Goal: Task Accomplishment & Management: Complete application form

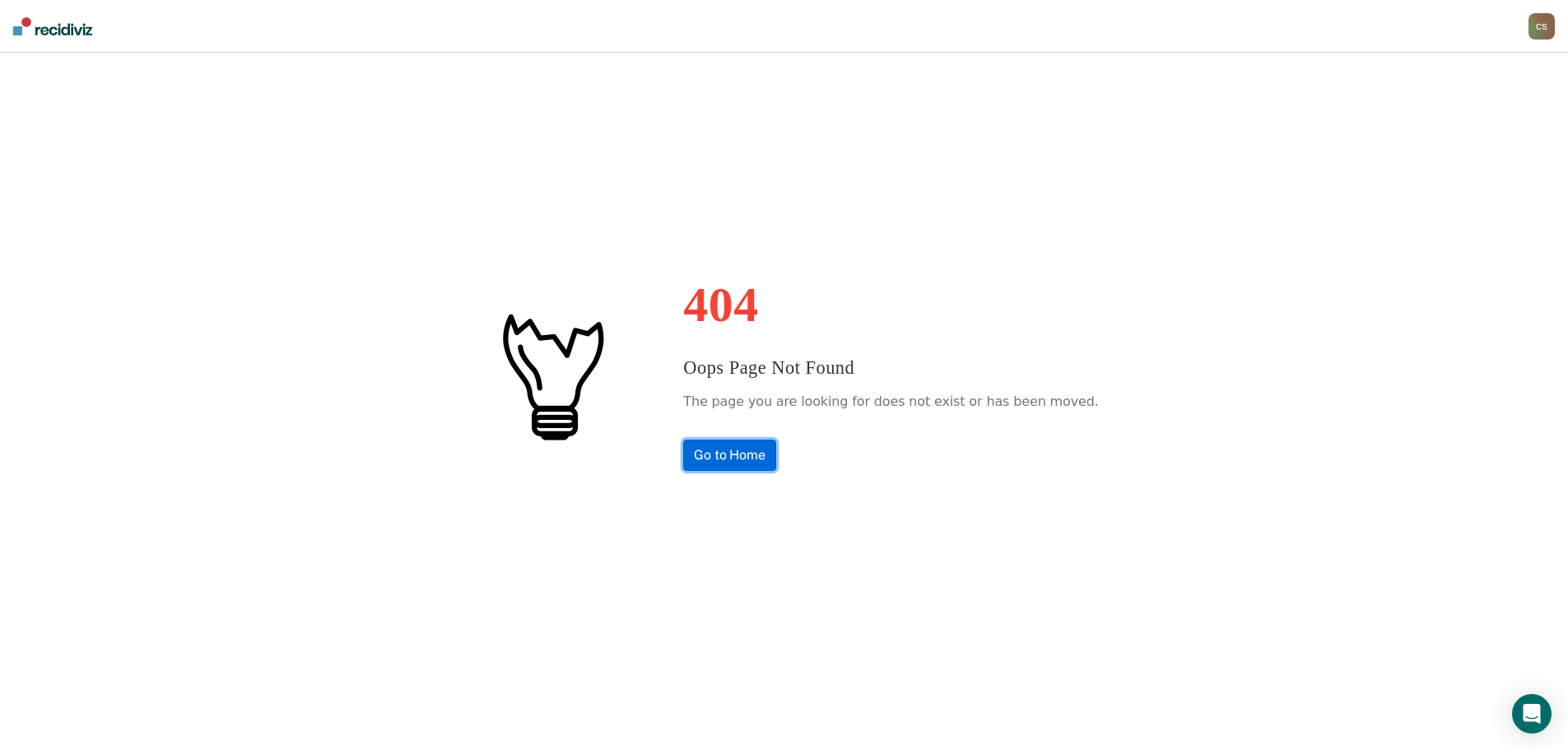
click at [766, 453] on link "Go to Home" at bounding box center [730, 454] width 93 height 31
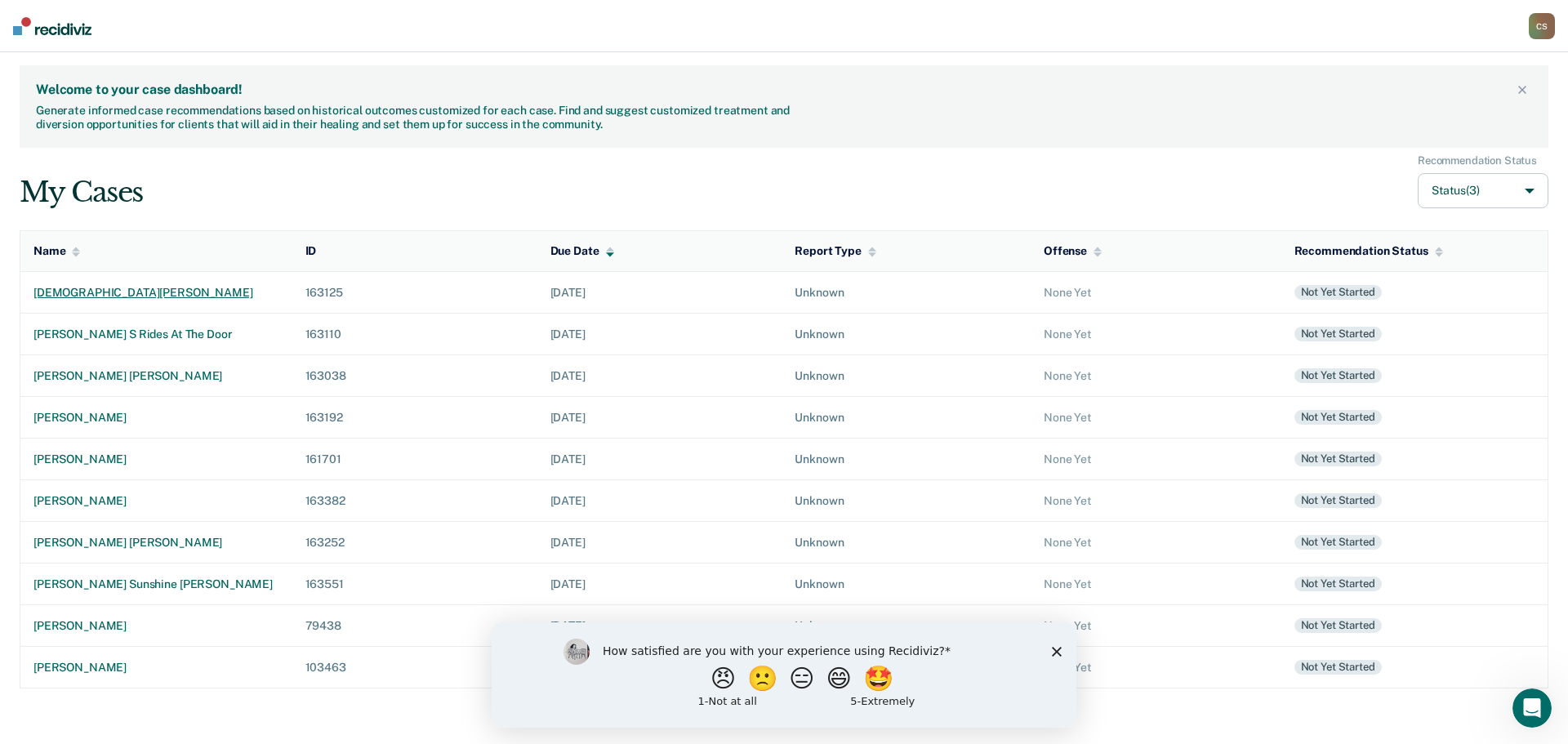
click at [112, 293] on div "[DEMOGRAPHIC_DATA][PERSON_NAME]" at bounding box center [156, 292] width 246 height 14
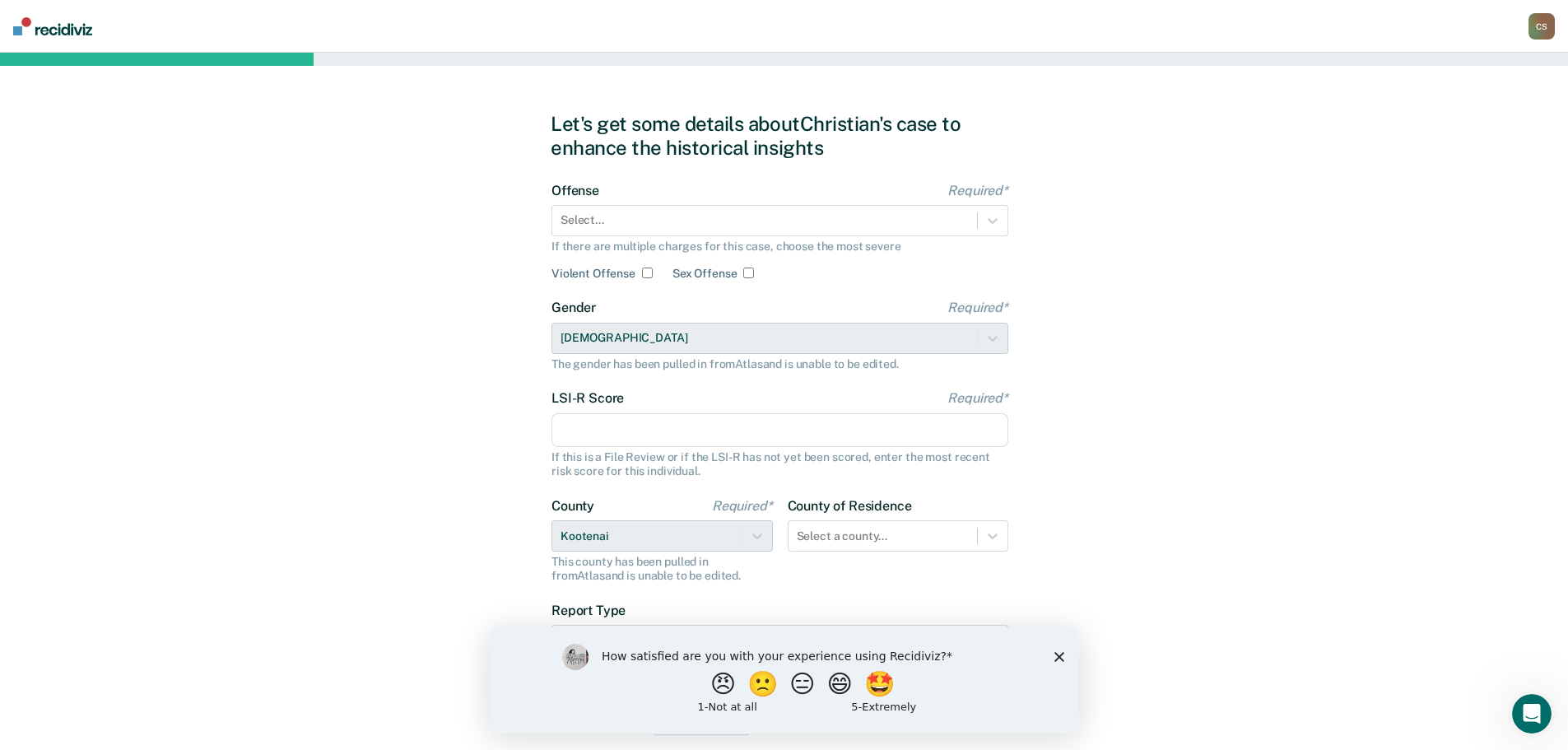
click at [1057, 656] on polygon "Close survey" at bounding box center [1058, 656] width 10 height 10
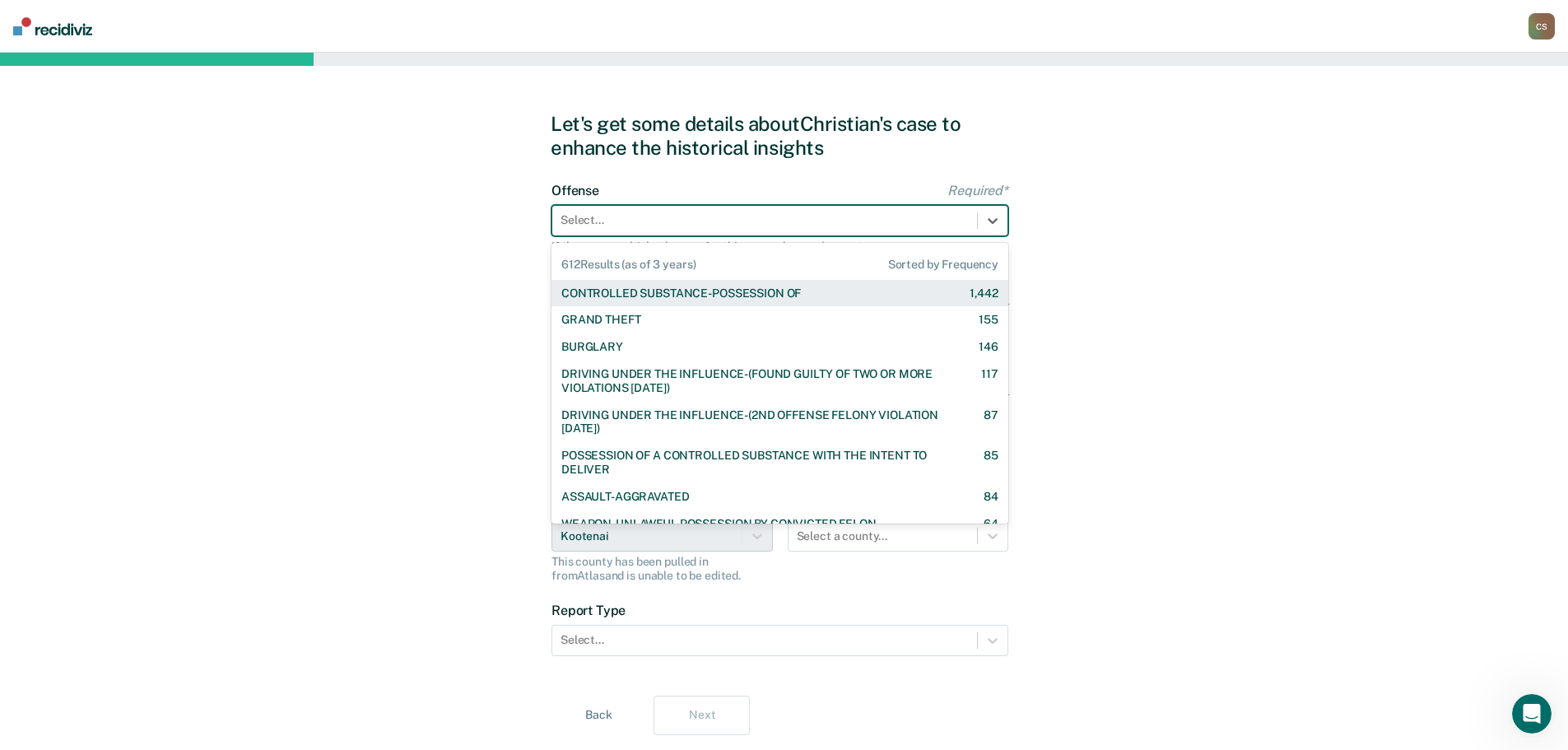
click at [575, 224] on div at bounding box center [764, 219] width 408 height 17
click at [664, 289] on div "CONTROLLED SUBSTANCE-POSSESSION OF" at bounding box center [681, 294] width 240 height 14
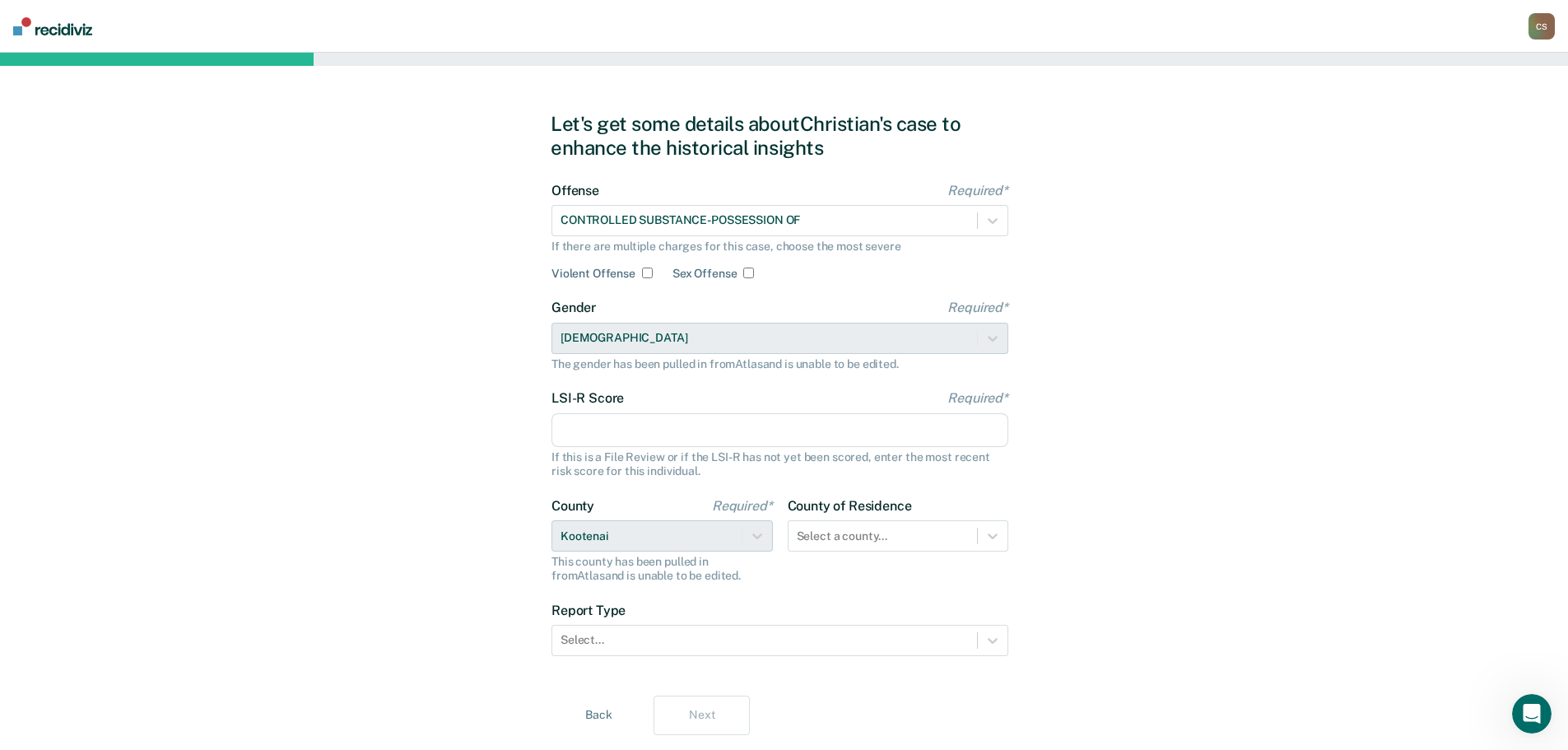
click at [656, 433] on input "LSI-R Score Required*" at bounding box center [780, 430] width 457 height 35
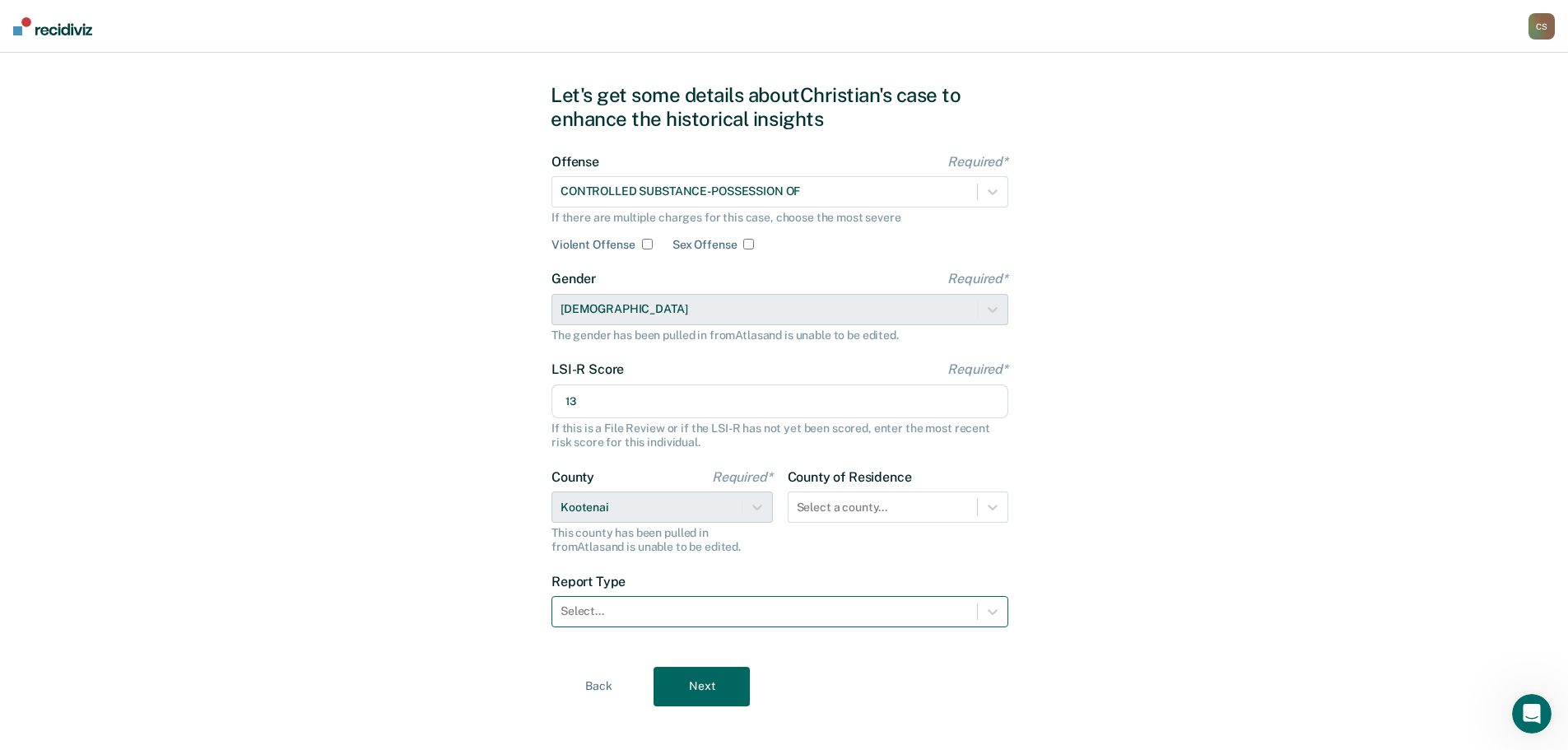
scroll to position [45, 0]
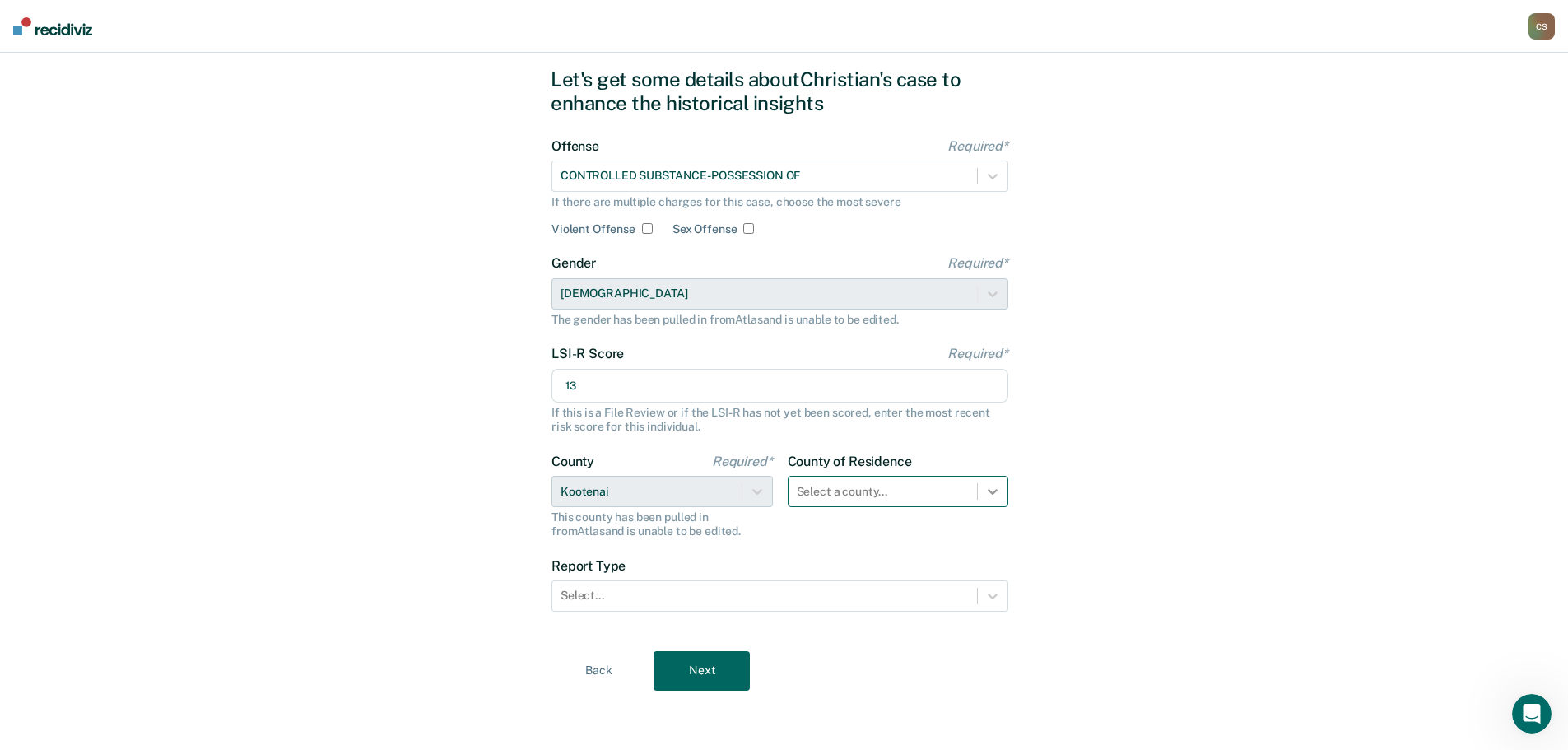
type input "13"
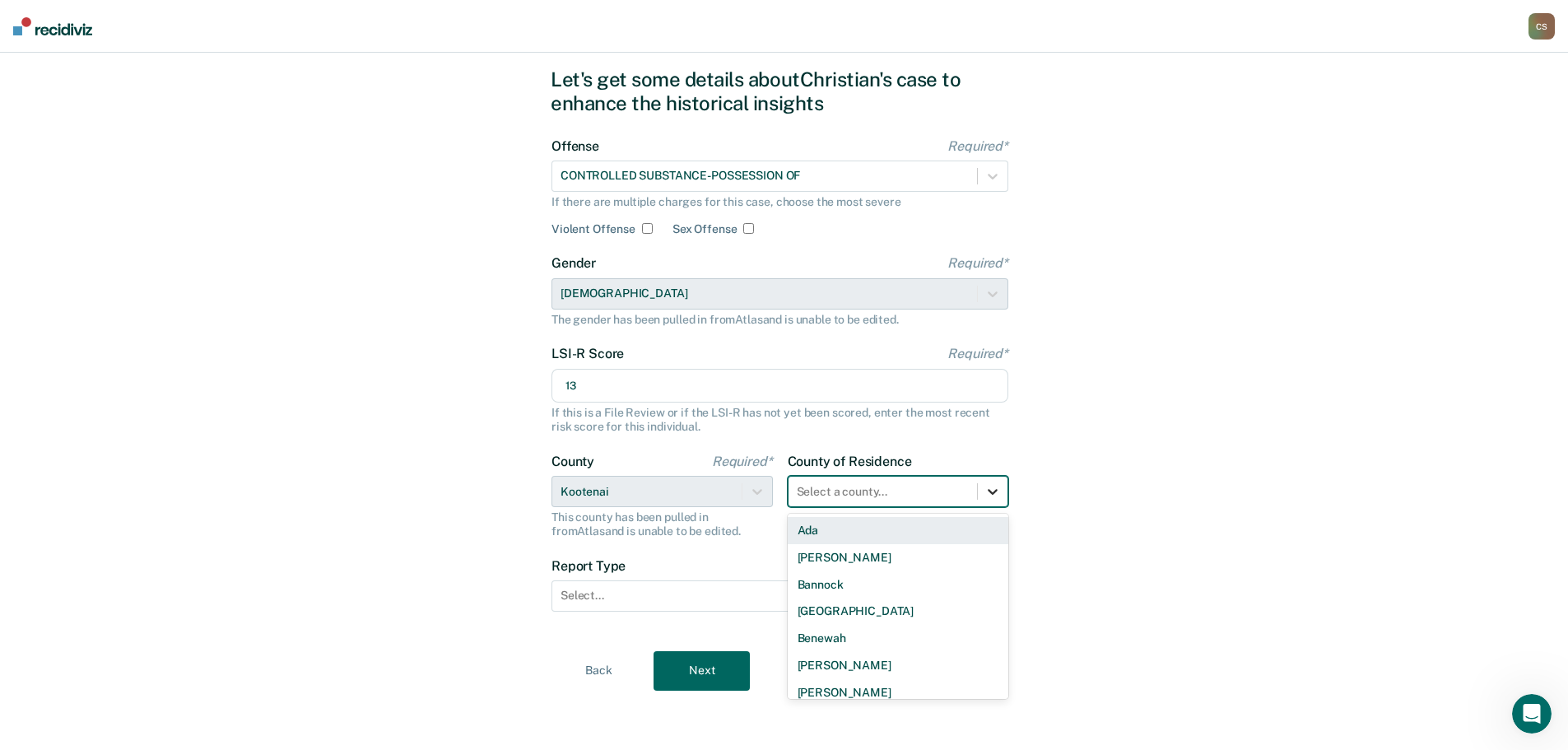
click at [992, 497] on icon at bounding box center [992, 491] width 16 height 16
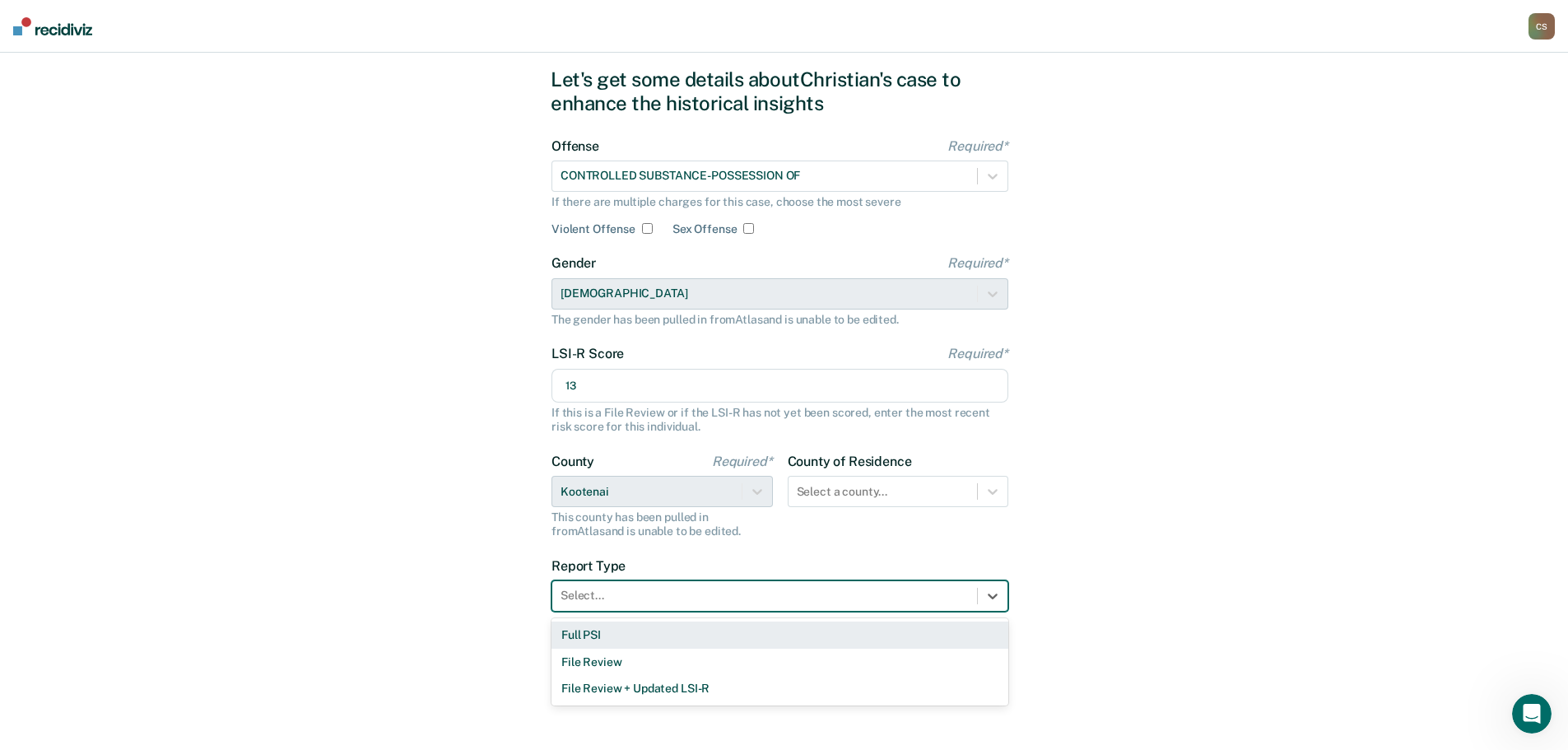
click at [751, 594] on div at bounding box center [764, 595] width 408 height 17
click at [736, 643] on div "Full PSI" at bounding box center [780, 635] width 457 height 27
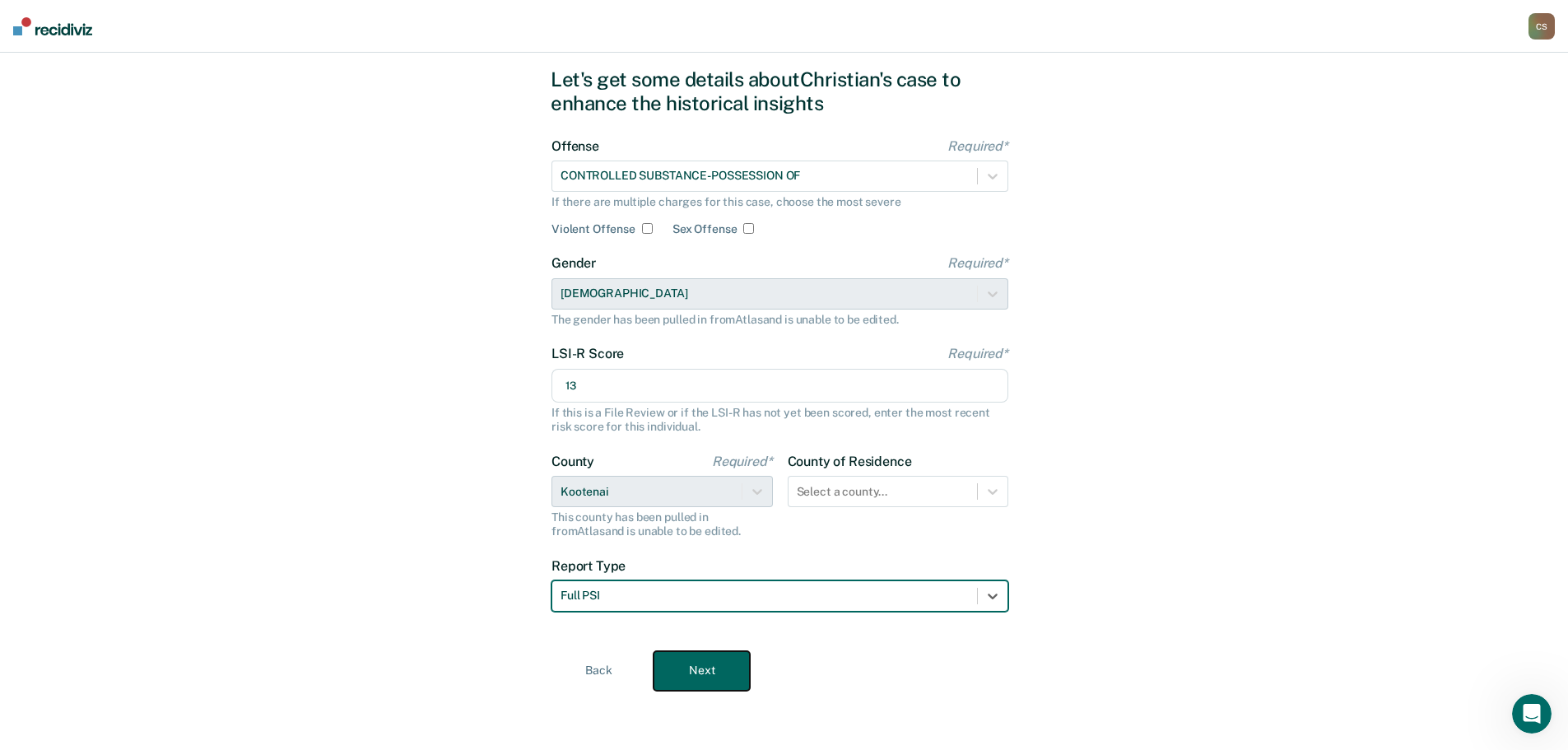
click at [728, 672] on button "Next" at bounding box center [702, 671] width 96 height 39
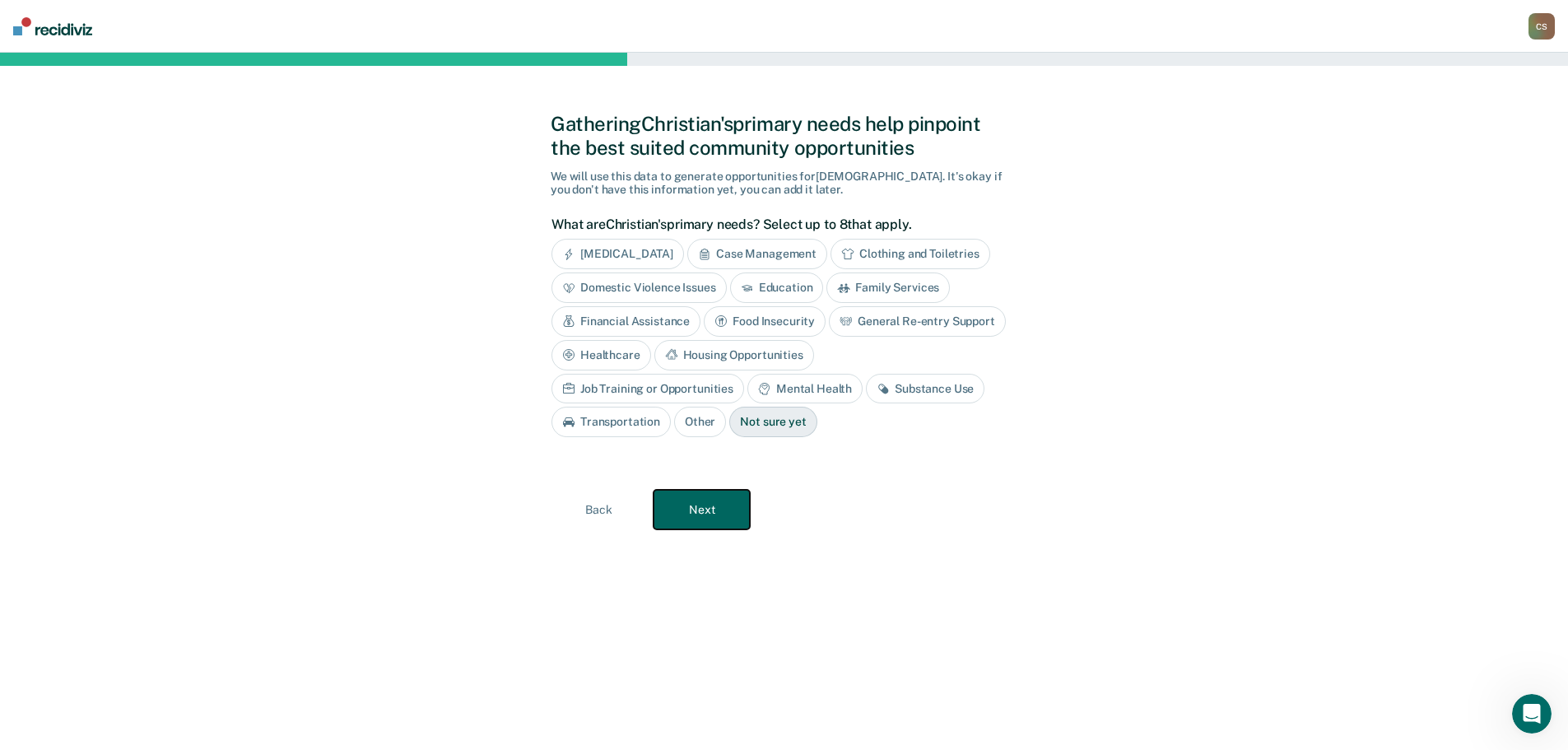
scroll to position [0, 0]
click at [789, 246] on div "Case Management" at bounding box center [764, 254] width 140 height 30
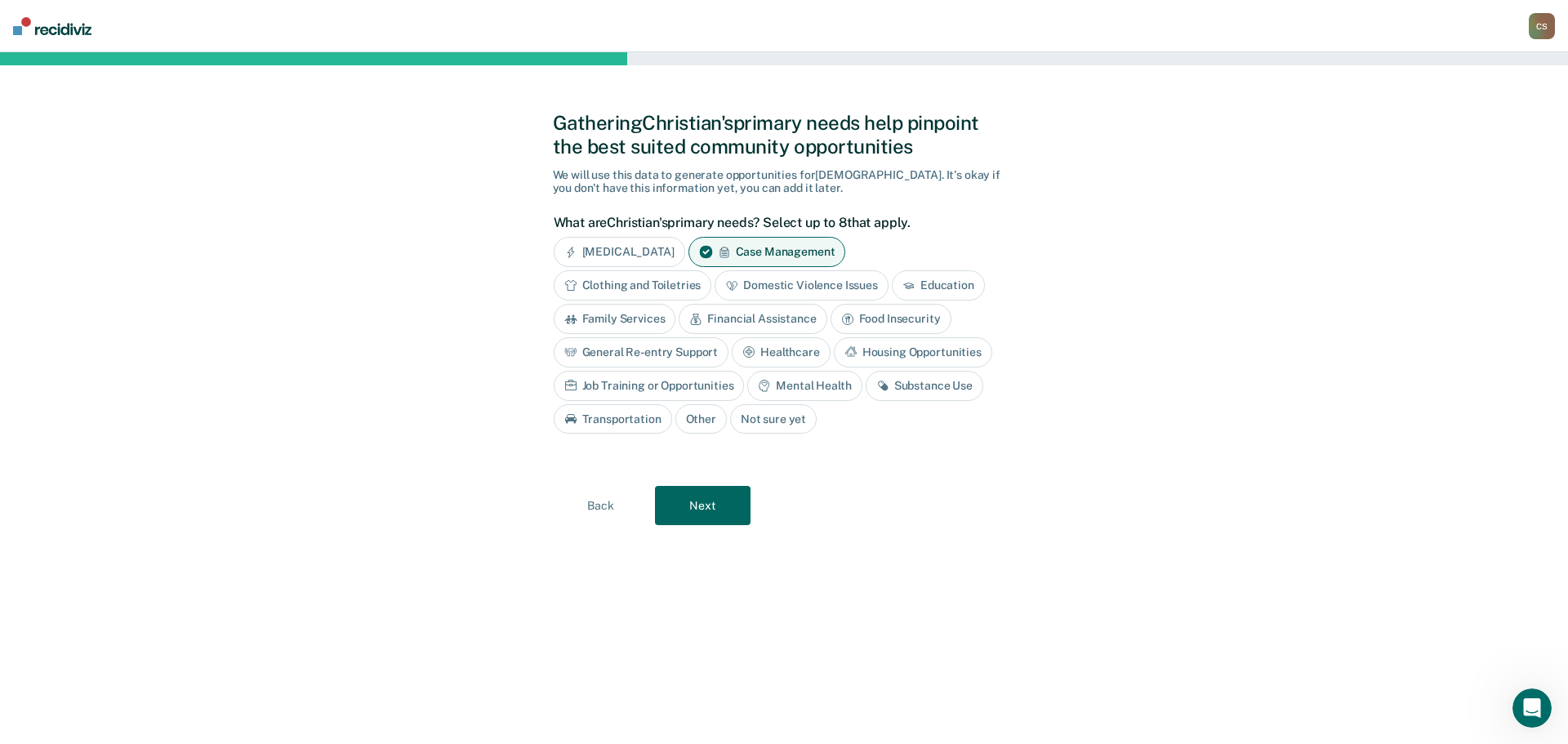
click at [840, 382] on div "Mental Health" at bounding box center [803, 385] width 114 height 30
click at [918, 383] on div "Substance Use" at bounding box center [943, 385] width 118 height 30
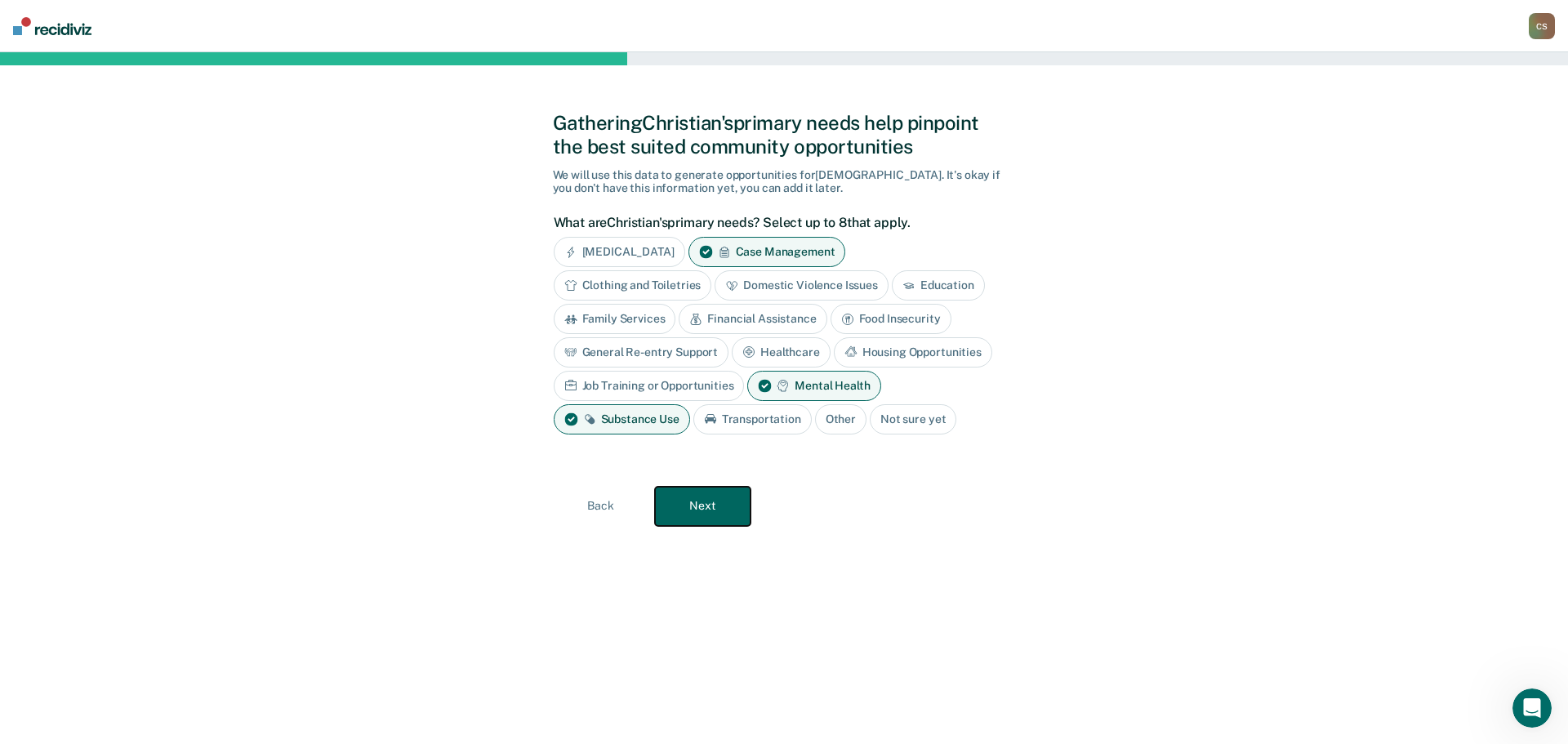
click at [715, 507] on button "Next" at bounding box center [703, 506] width 95 height 39
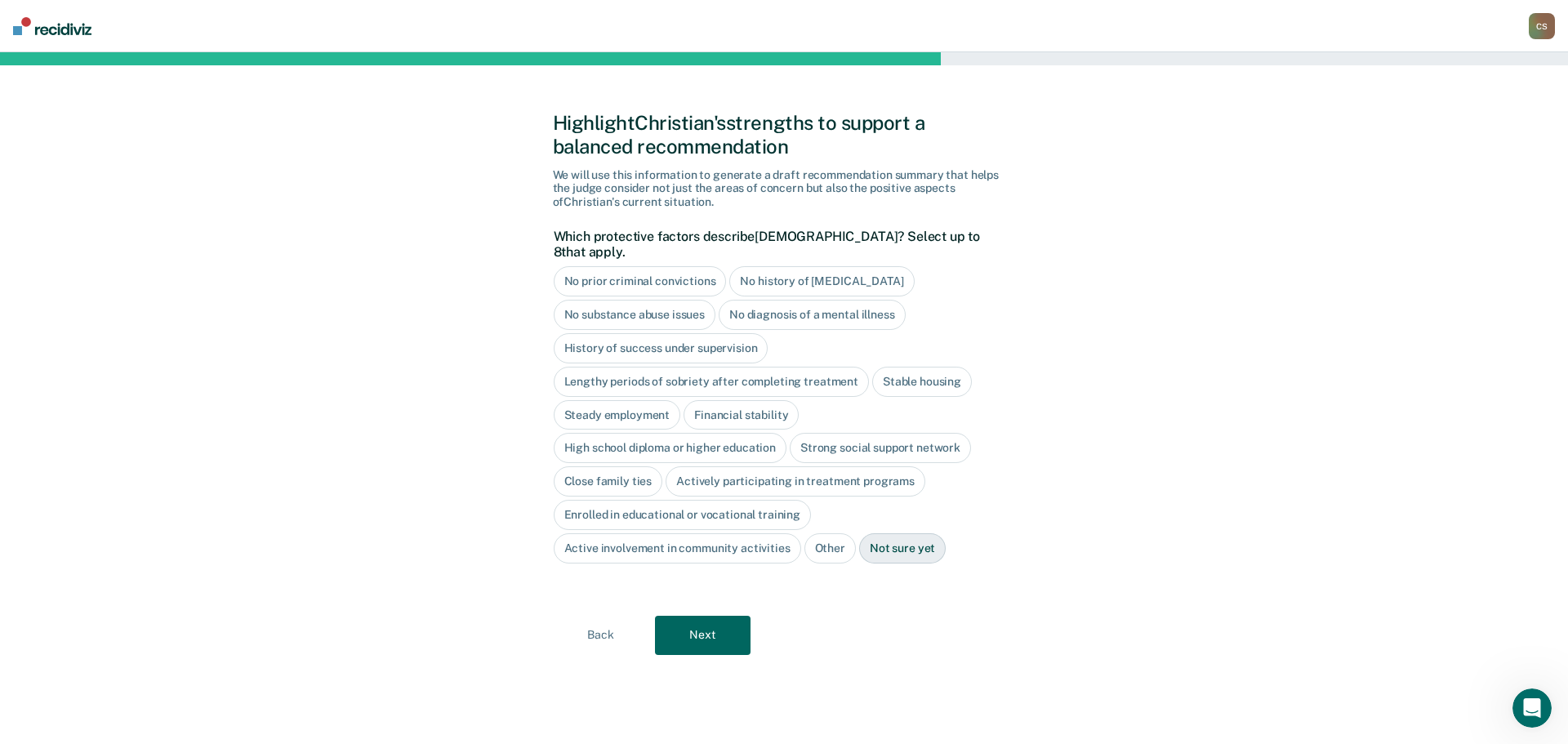
click at [792, 266] on div "No history of [MEDICAL_DATA]" at bounding box center [821, 281] width 185 height 30
click at [695, 334] on div "History of success under supervision" at bounding box center [660, 348] width 215 height 30
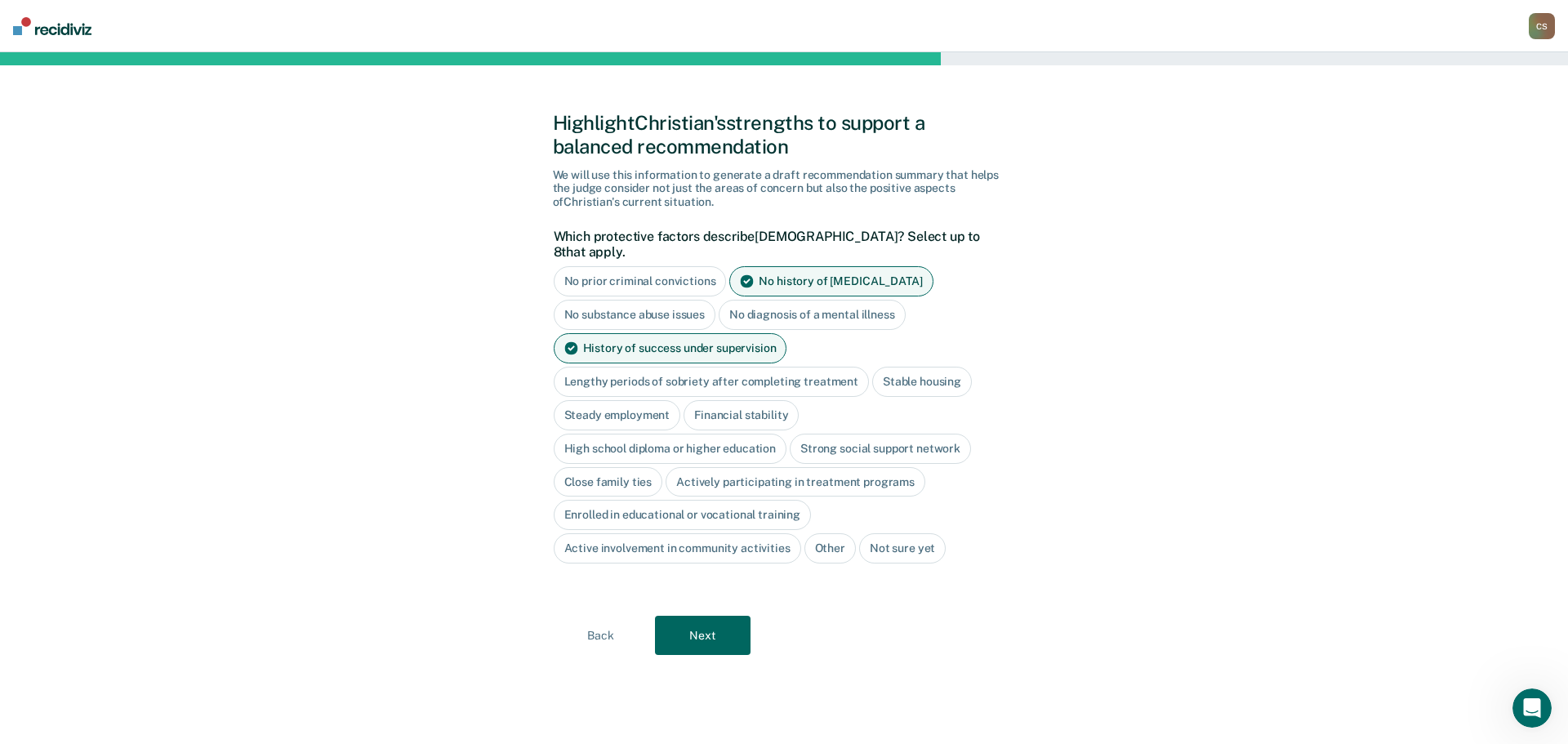
click at [914, 367] on div "Stable housing" at bounding box center [922, 382] width 100 height 30
click at [609, 403] on div "Steady employment" at bounding box center [617, 415] width 127 height 30
click at [768, 402] on div "Financial stability" at bounding box center [760, 415] width 115 height 30
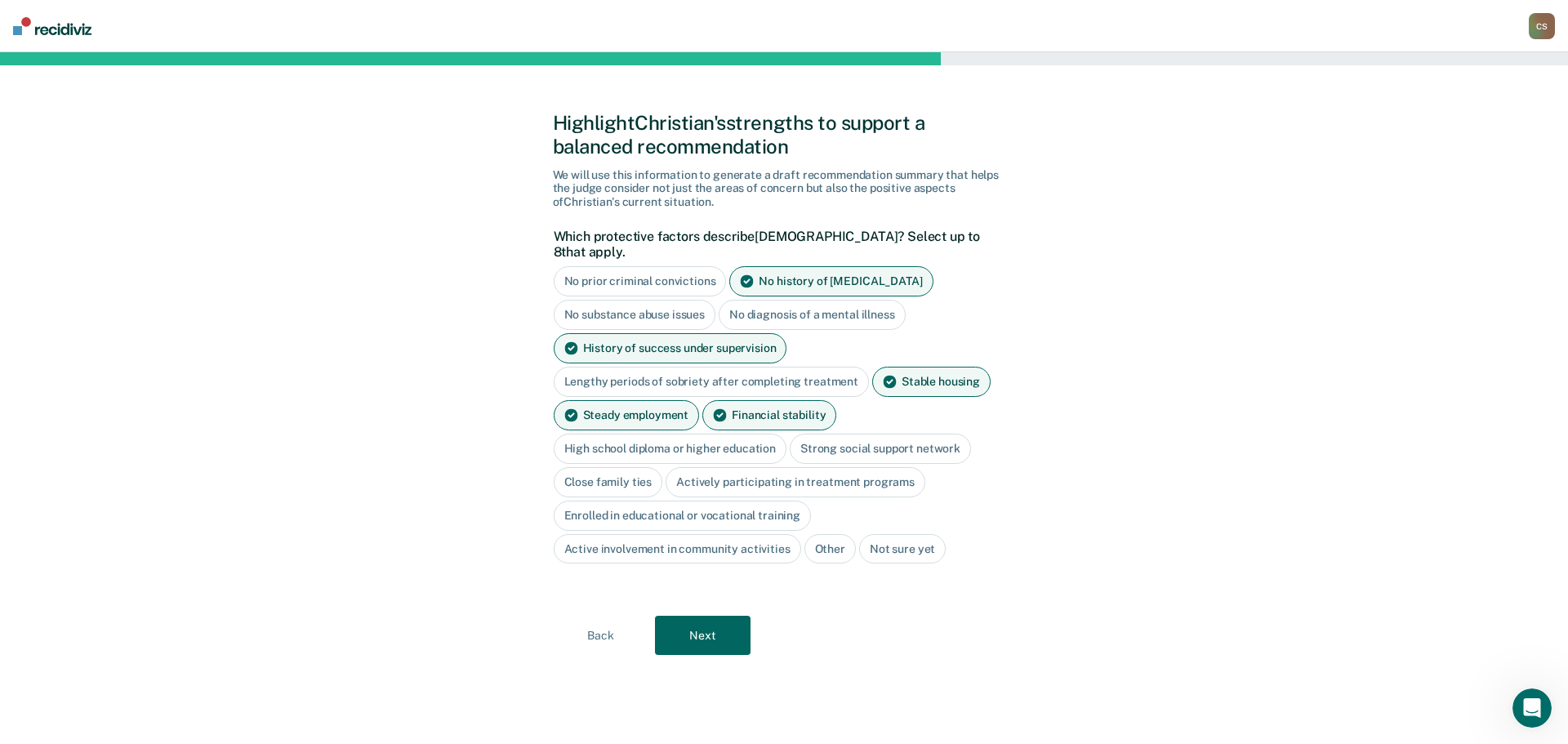
click at [735, 434] on div "High school diploma or higher education" at bounding box center [670, 449] width 233 height 30
click at [703, 617] on button "Next" at bounding box center [703, 636] width 95 height 39
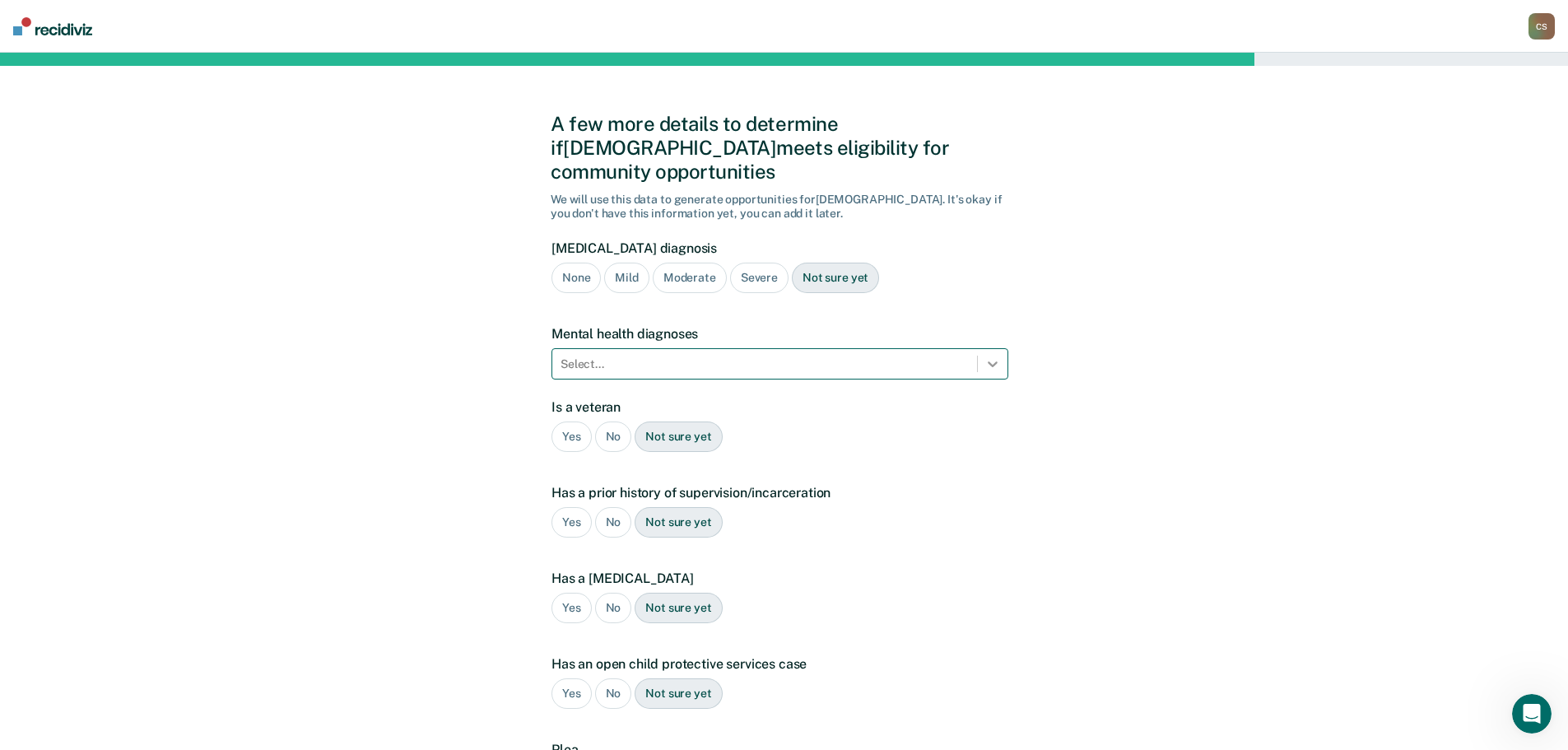
click at [990, 355] on icon at bounding box center [992, 363] width 16 height 16
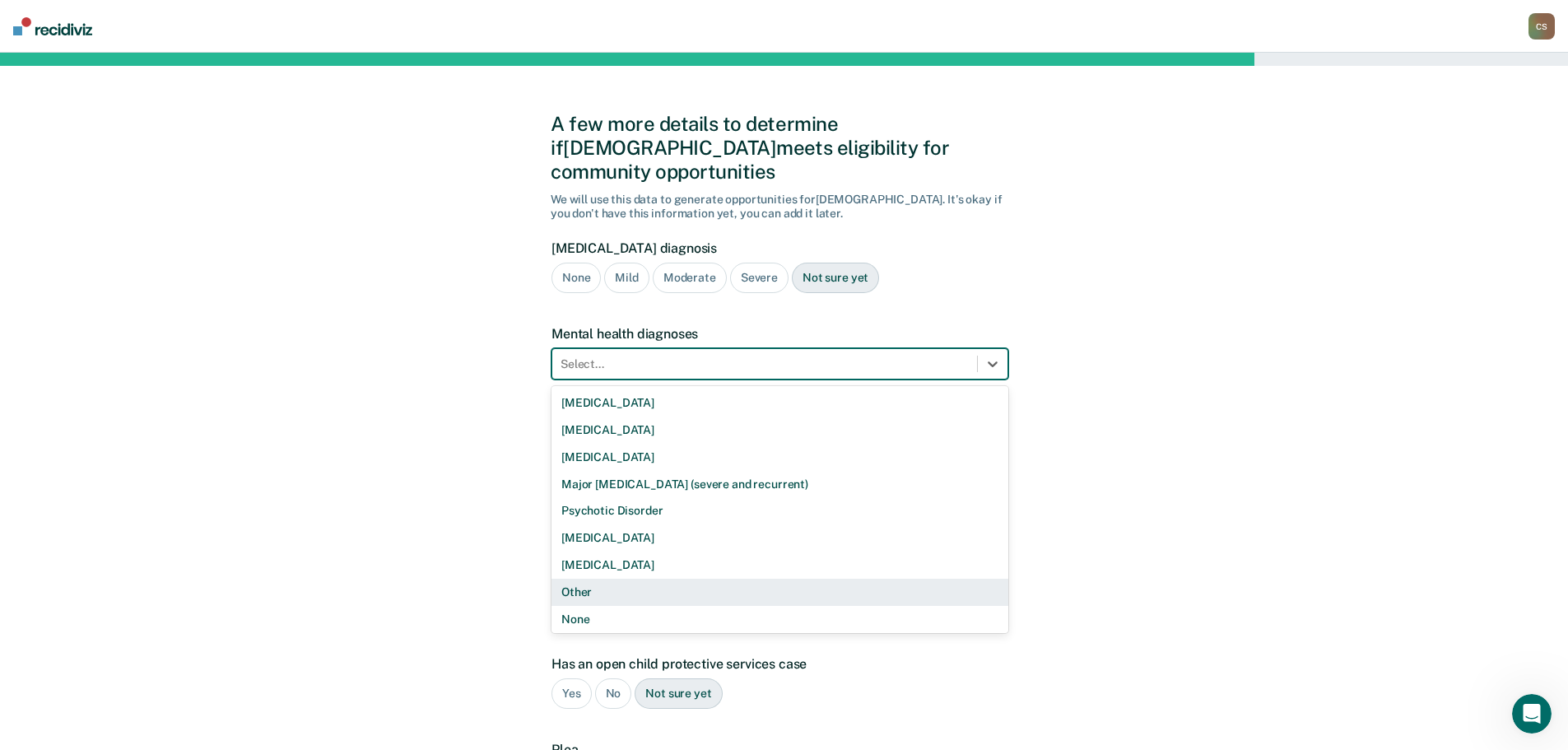
click at [627, 579] on div "Other" at bounding box center [780, 592] width 457 height 27
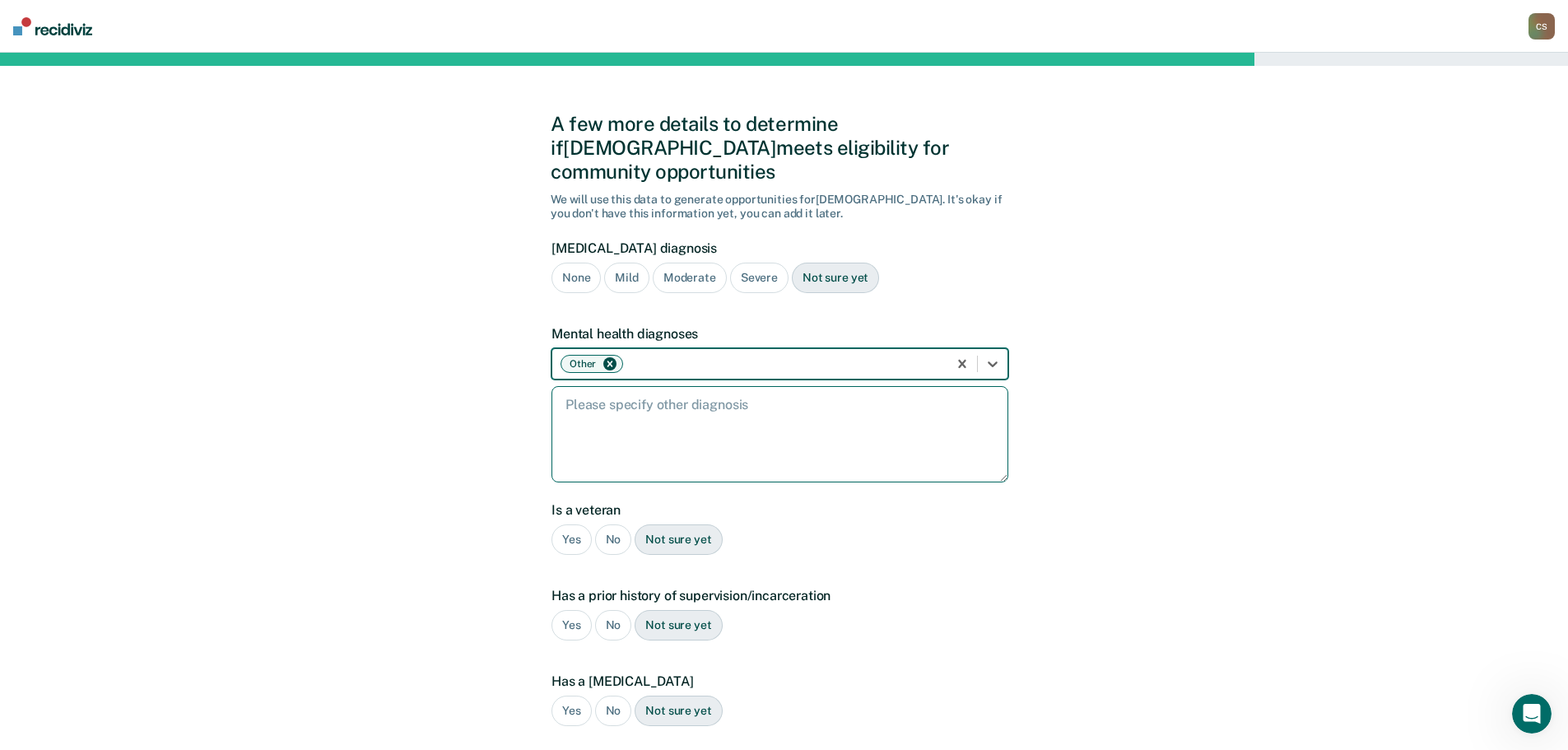
click at [618, 403] on textarea at bounding box center [780, 434] width 457 height 96
type textarea "Anxiety and [MEDICAL_DATA]"
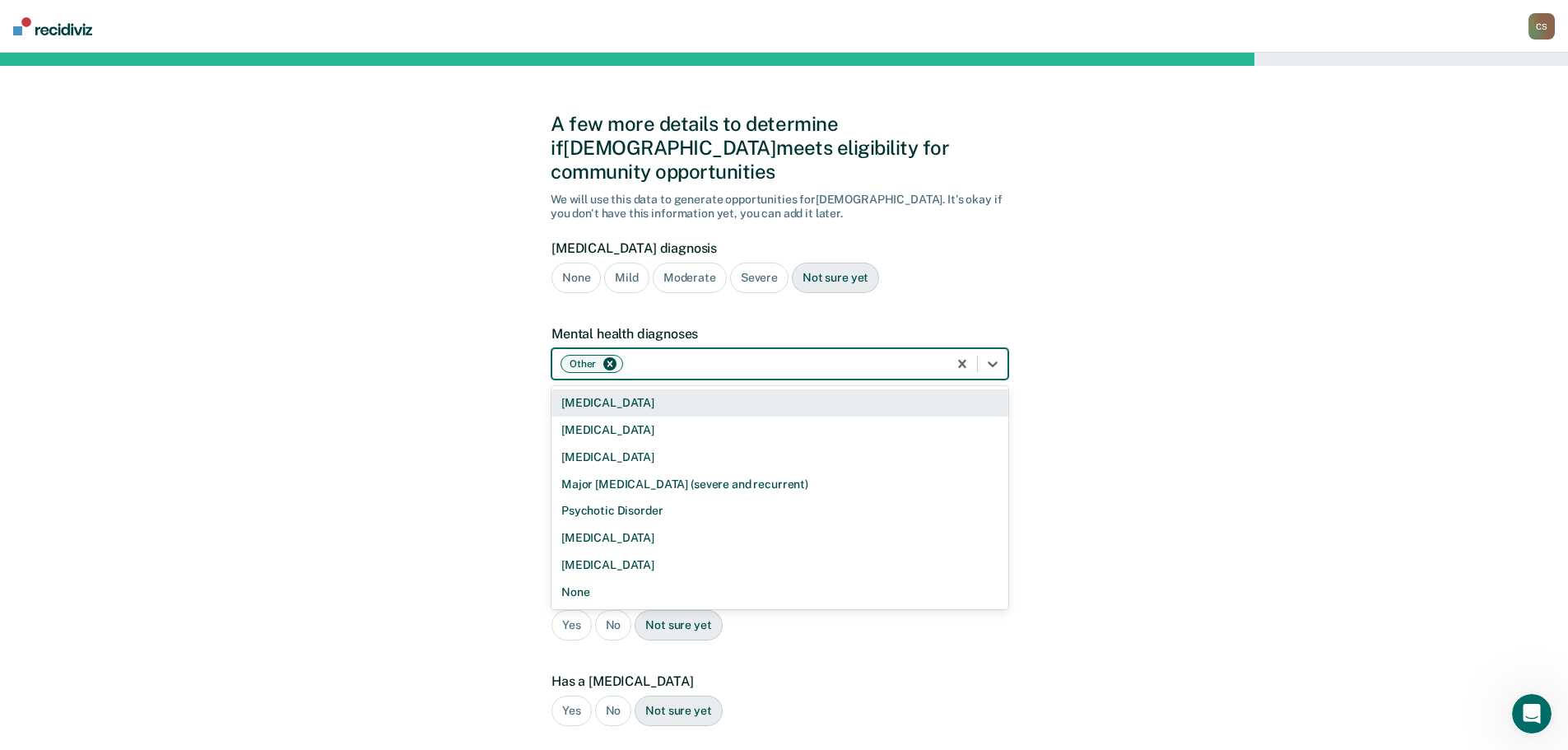
click at [900, 355] on div at bounding box center [782, 363] width 313 height 17
click at [851, 355] on div at bounding box center [782, 363] width 313 height 17
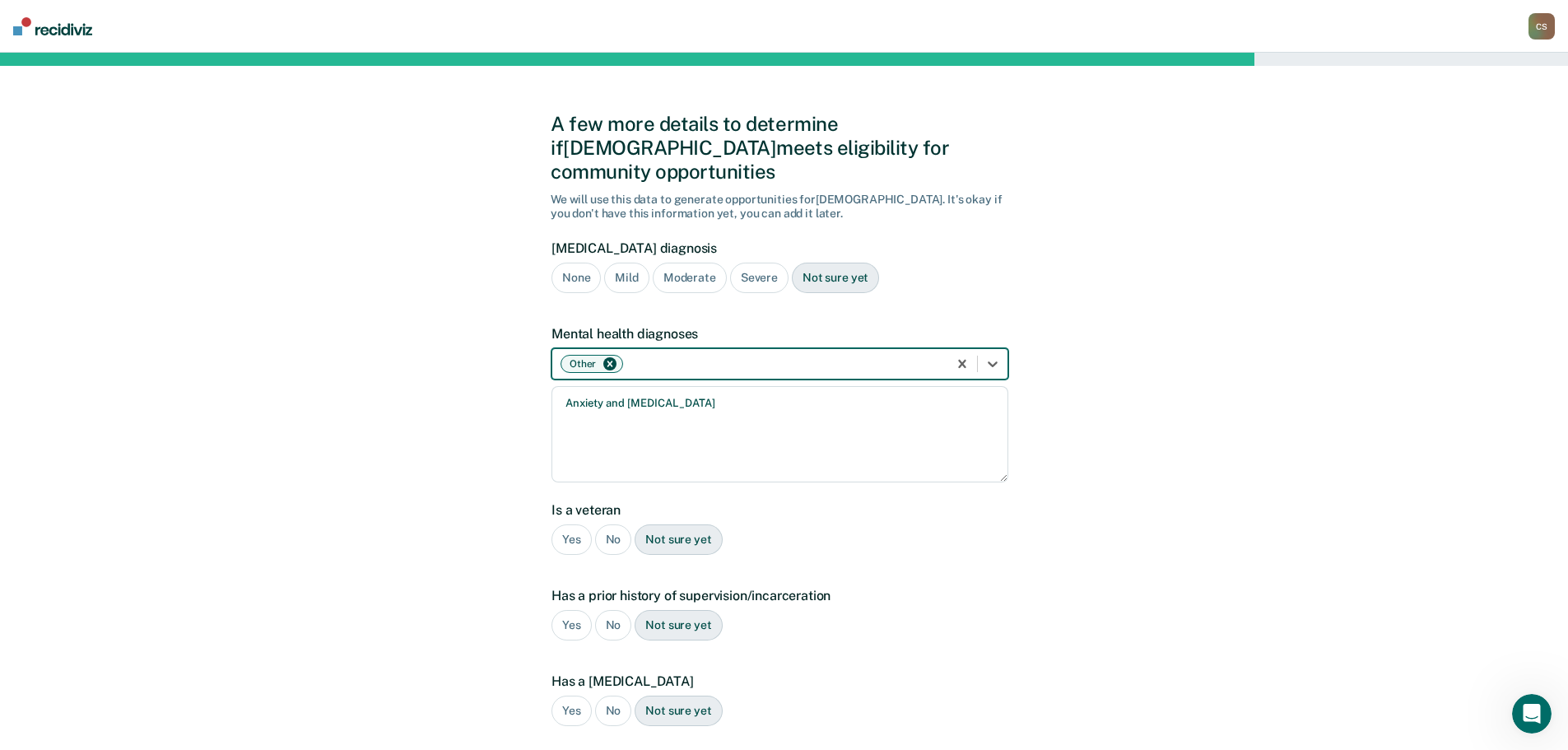
click at [568, 525] on div "Yes" at bounding box center [571, 540] width 40 height 30
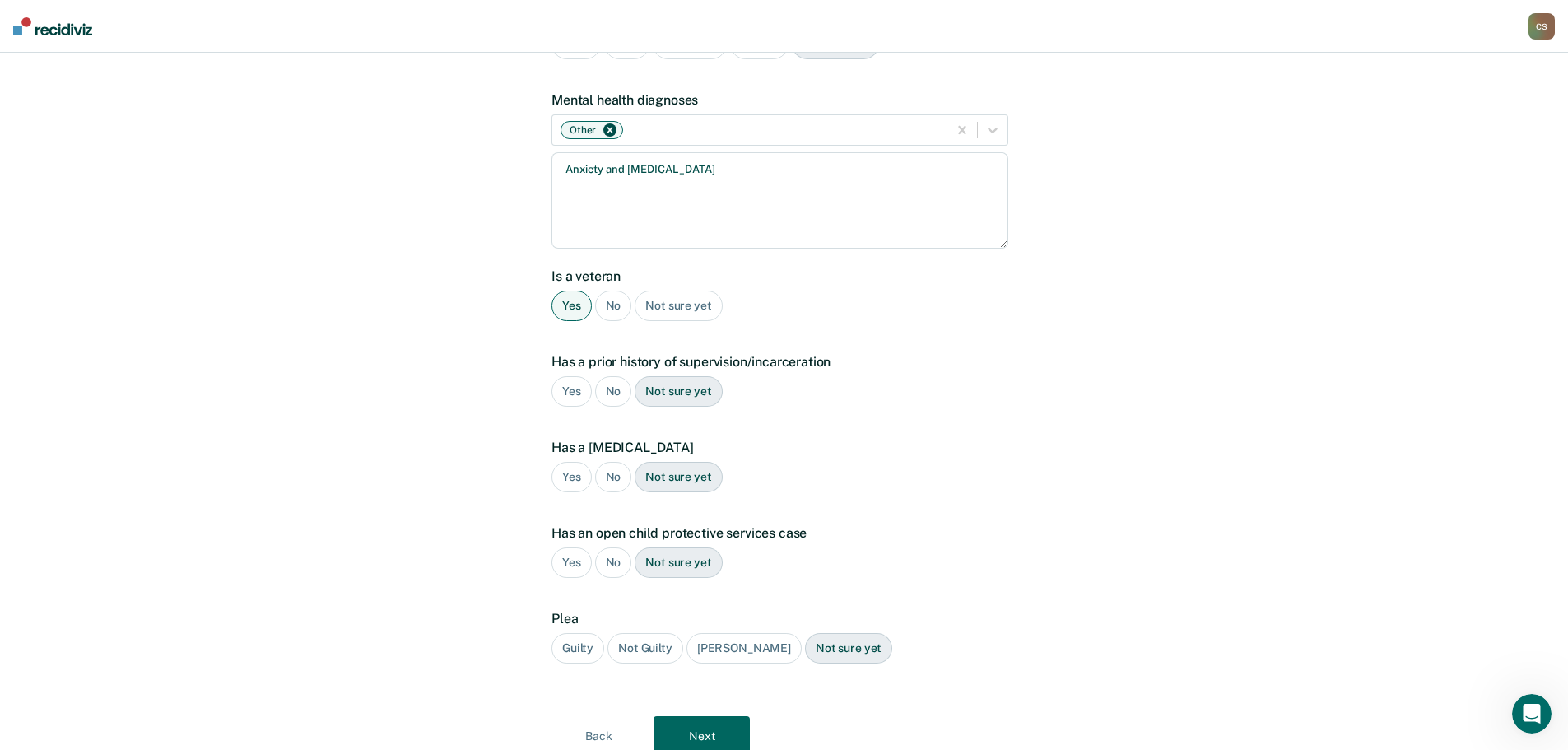
scroll to position [247, 0]
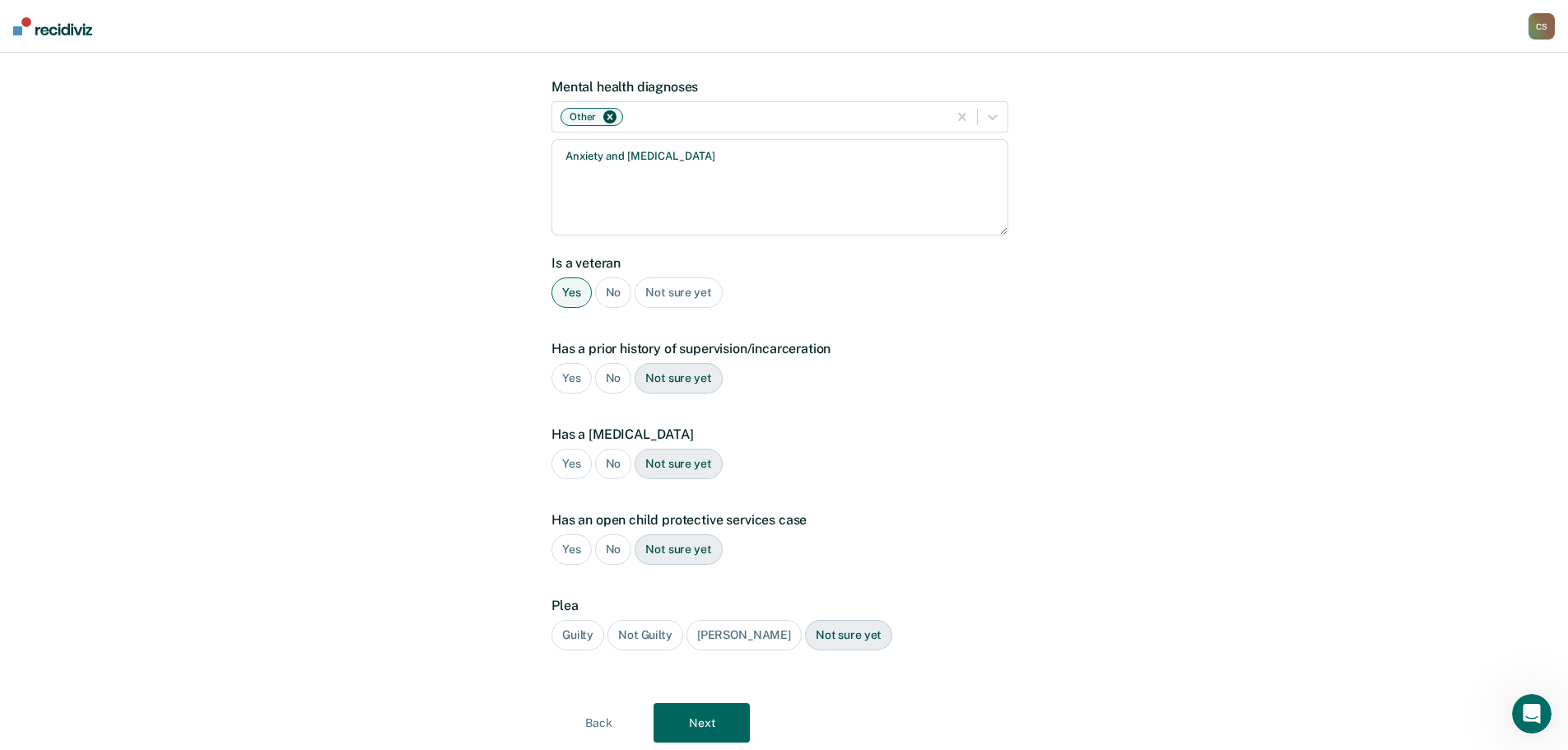
click at [573, 363] on div "Yes" at bounding box center [571, 378] width 40 height 30
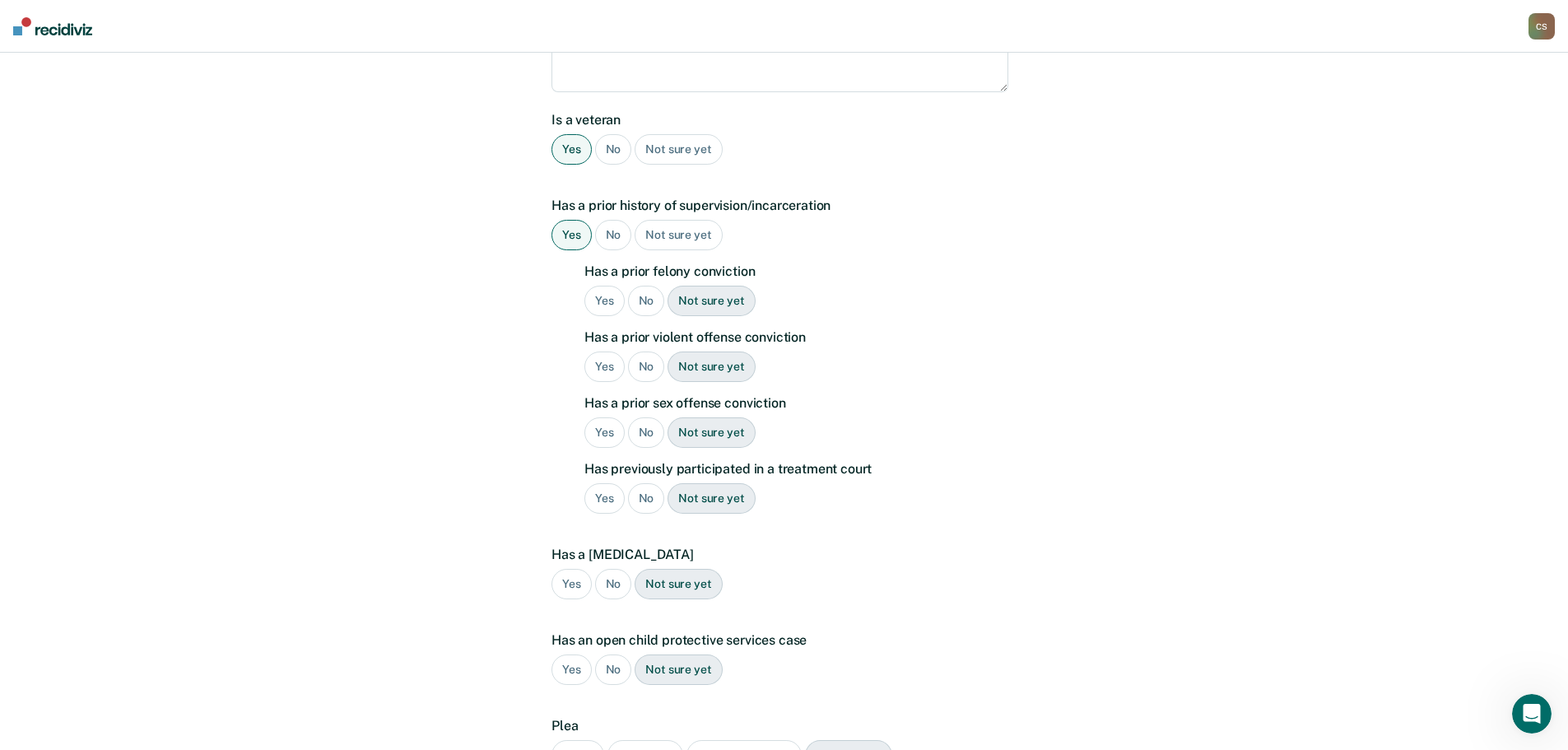
scroll to position [412, 0]
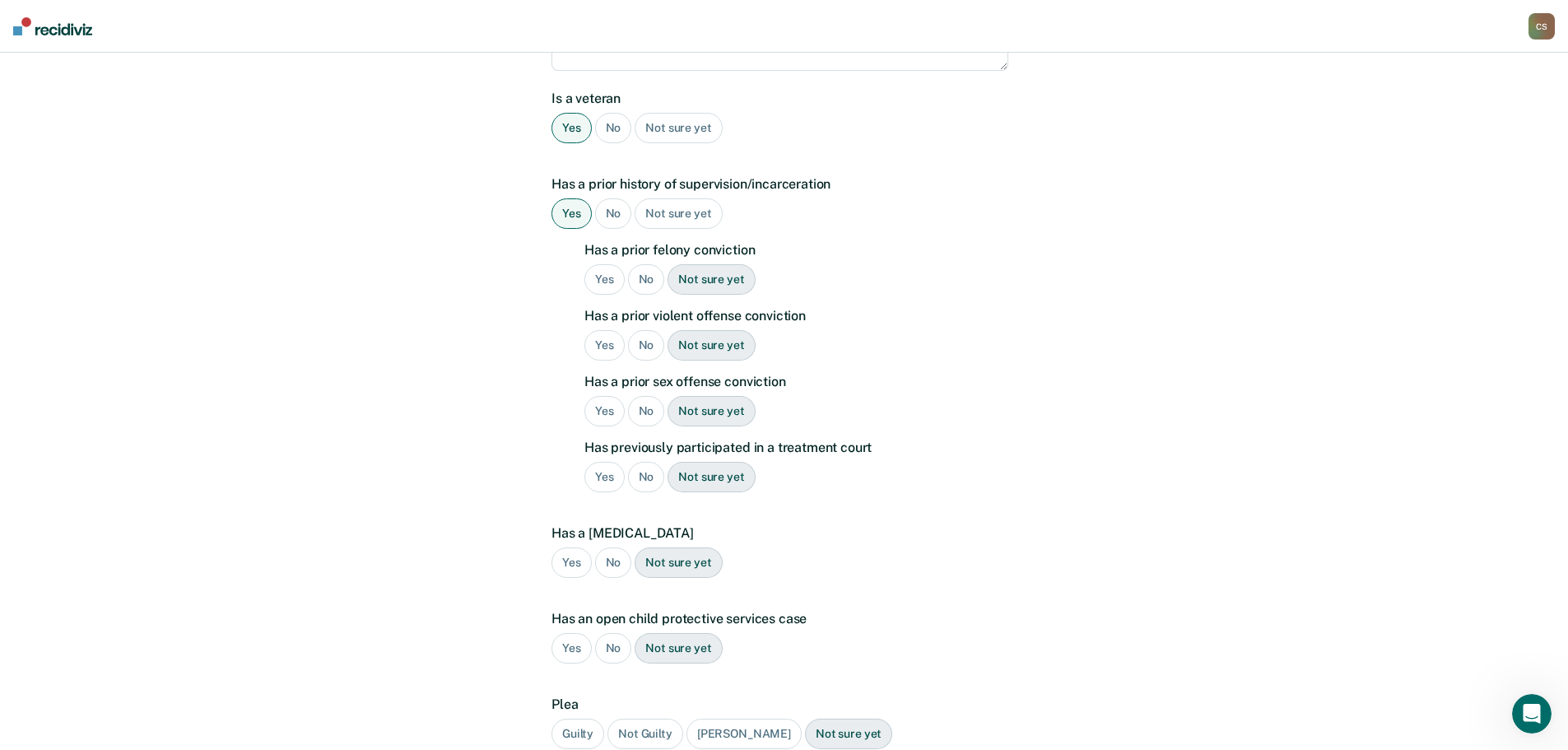
click at [643, 265] on div "No" at bounding box center [647, 280] width 37 height 30
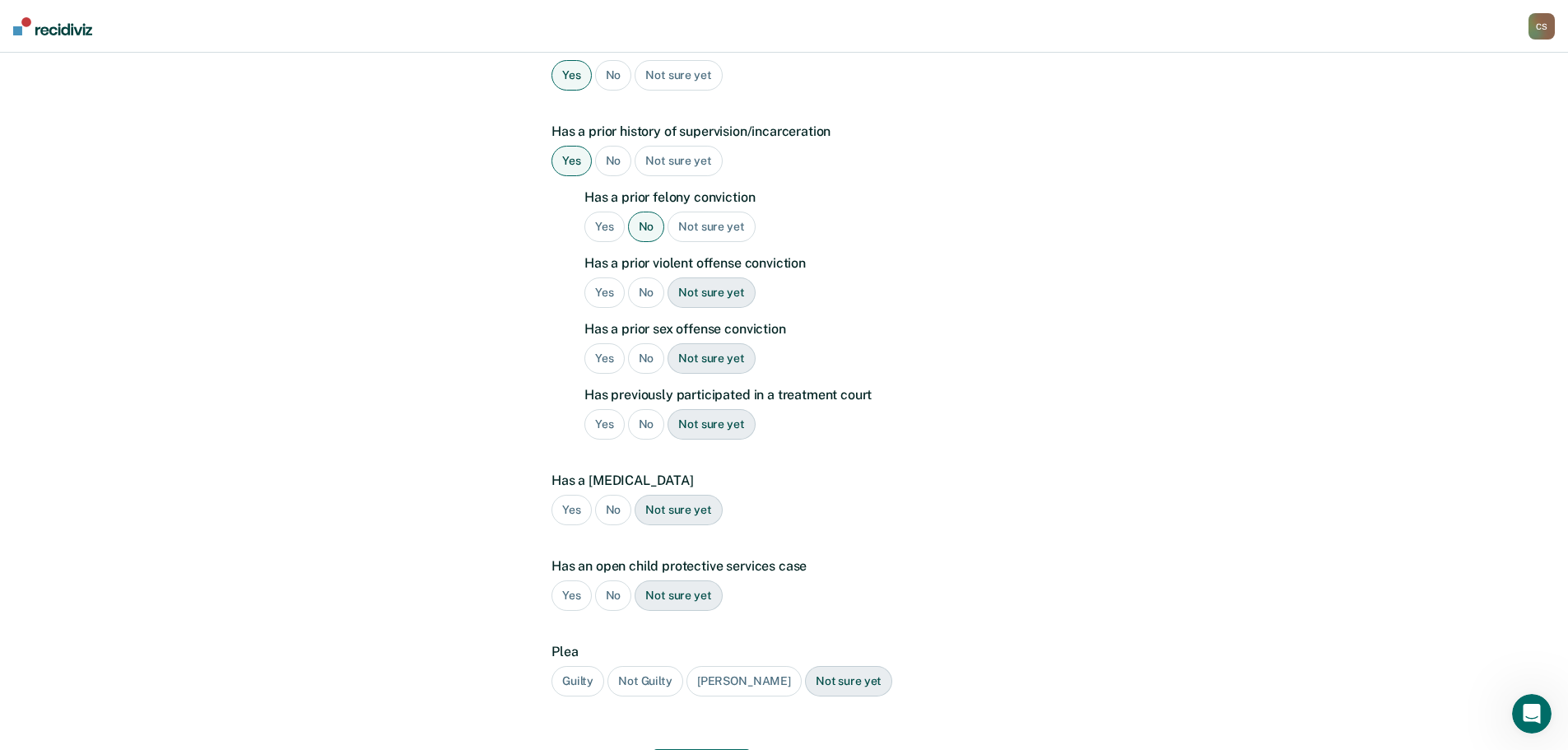
scroll to position [493, 0]
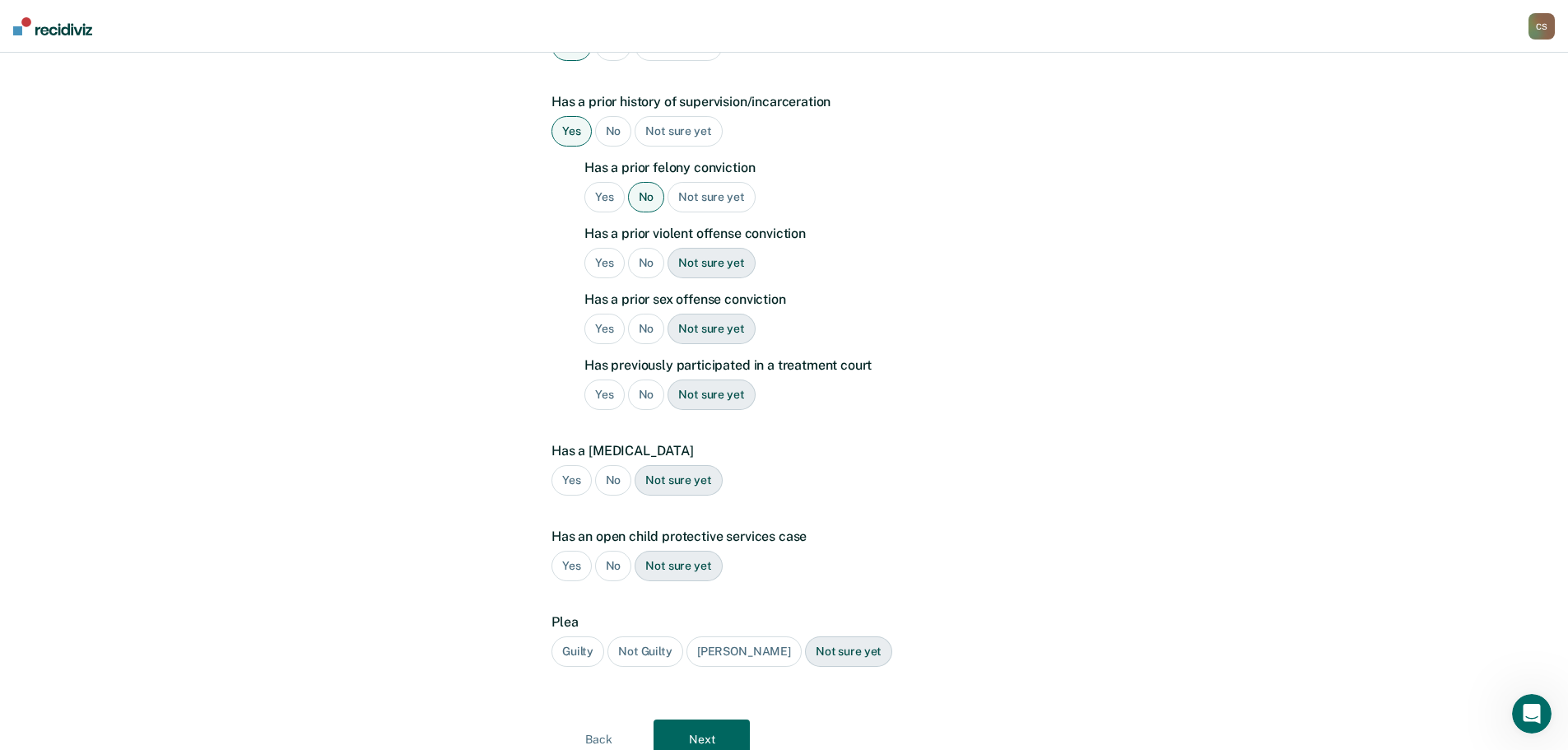
click at [643, 248] on div "No" at bounding box center [647, 263] width 37 height 30
click at [648, 314] on div "No" at bounding box center [647, 329] width 37 height 30
click at [600, 379] on div "Yes" at bounding box center [604, 395] width 40 height 30
click at [615, 465] on div "No" at bounding box center [614, 480] width 37 height 30
click at [615, 550] on div "No" at bounding box center [614, 566] width 37 height 30
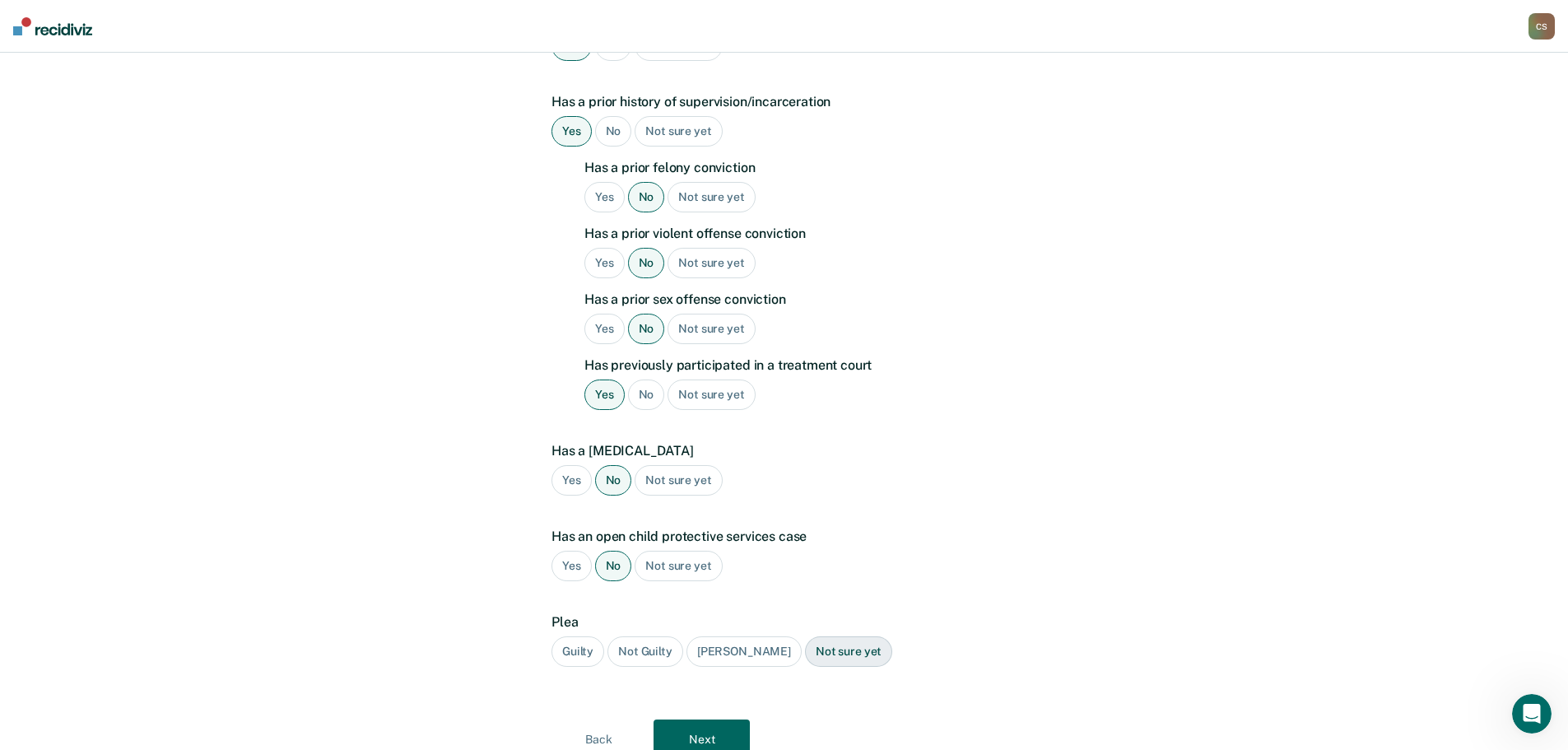
click at [585, 636] on div "Guilty" at bounding box center [577, 651] width 53 height 30
click at [708, 720] on button "Next" at bounding box center [702, 739] width 96 height 39
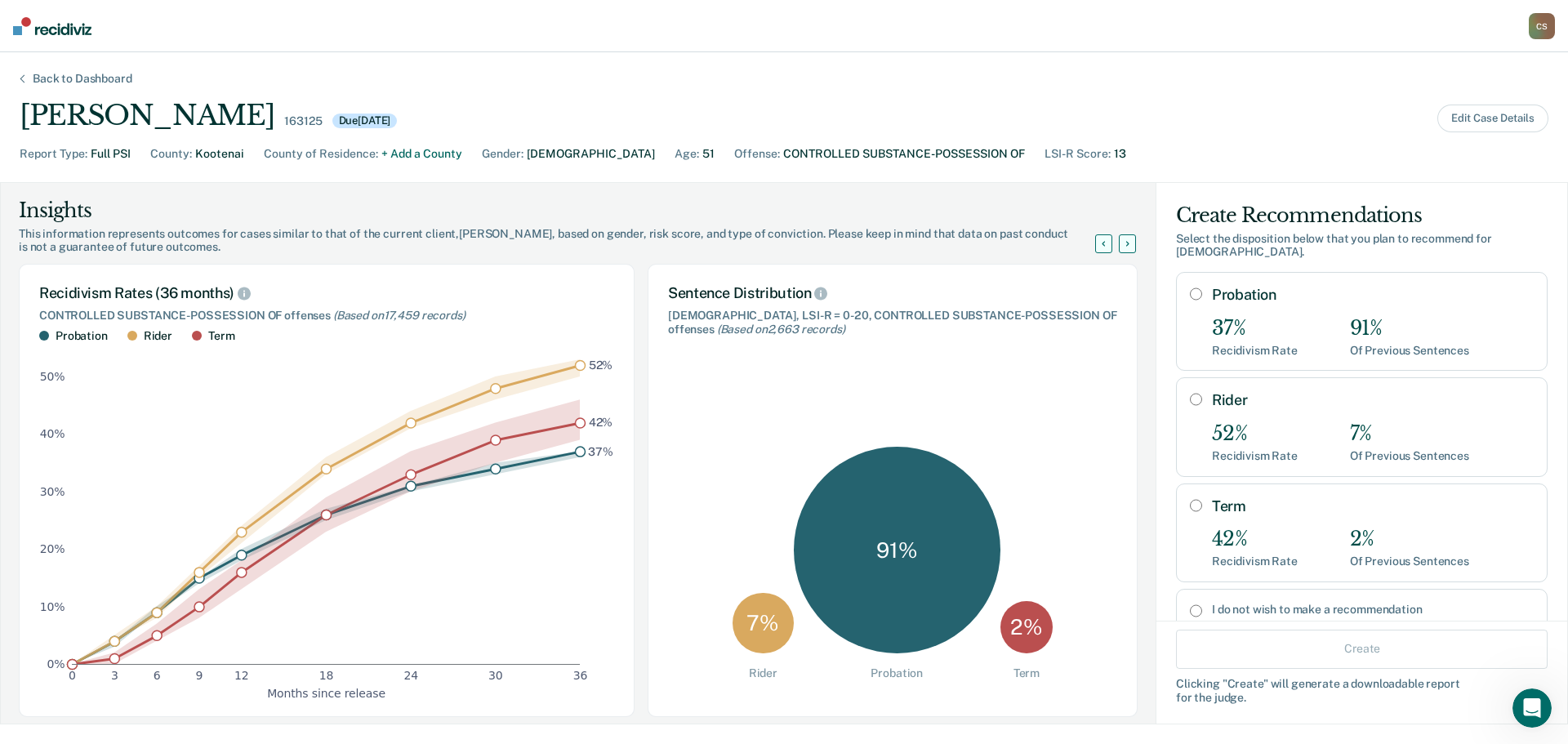
click at [1190, 293] on input "Probation" at bounding box center [1196, 293] width 12 height 13
radio input "true"
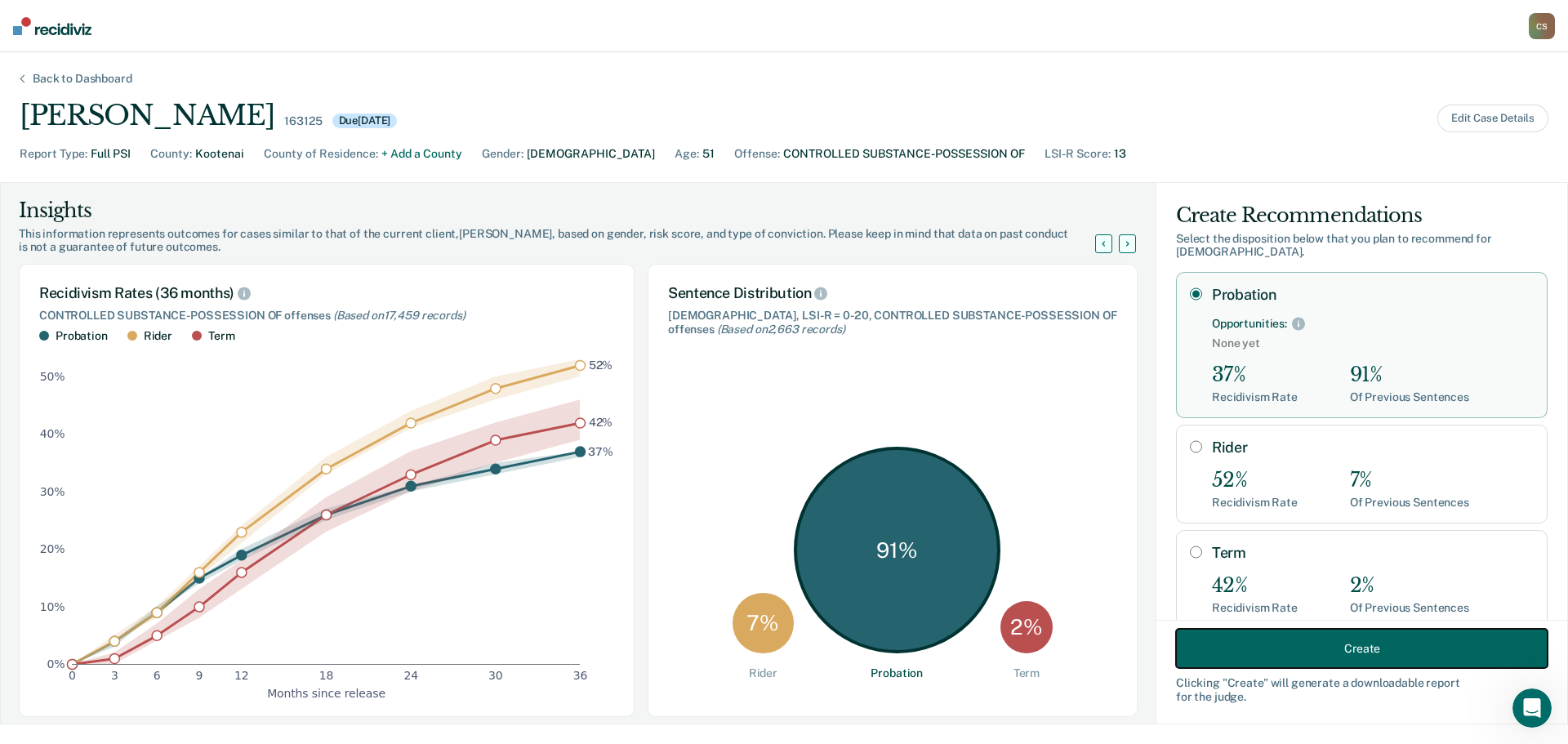
click at [1359, 645] on button "Create" at bounding box center [1362, 648] width 371 height 39
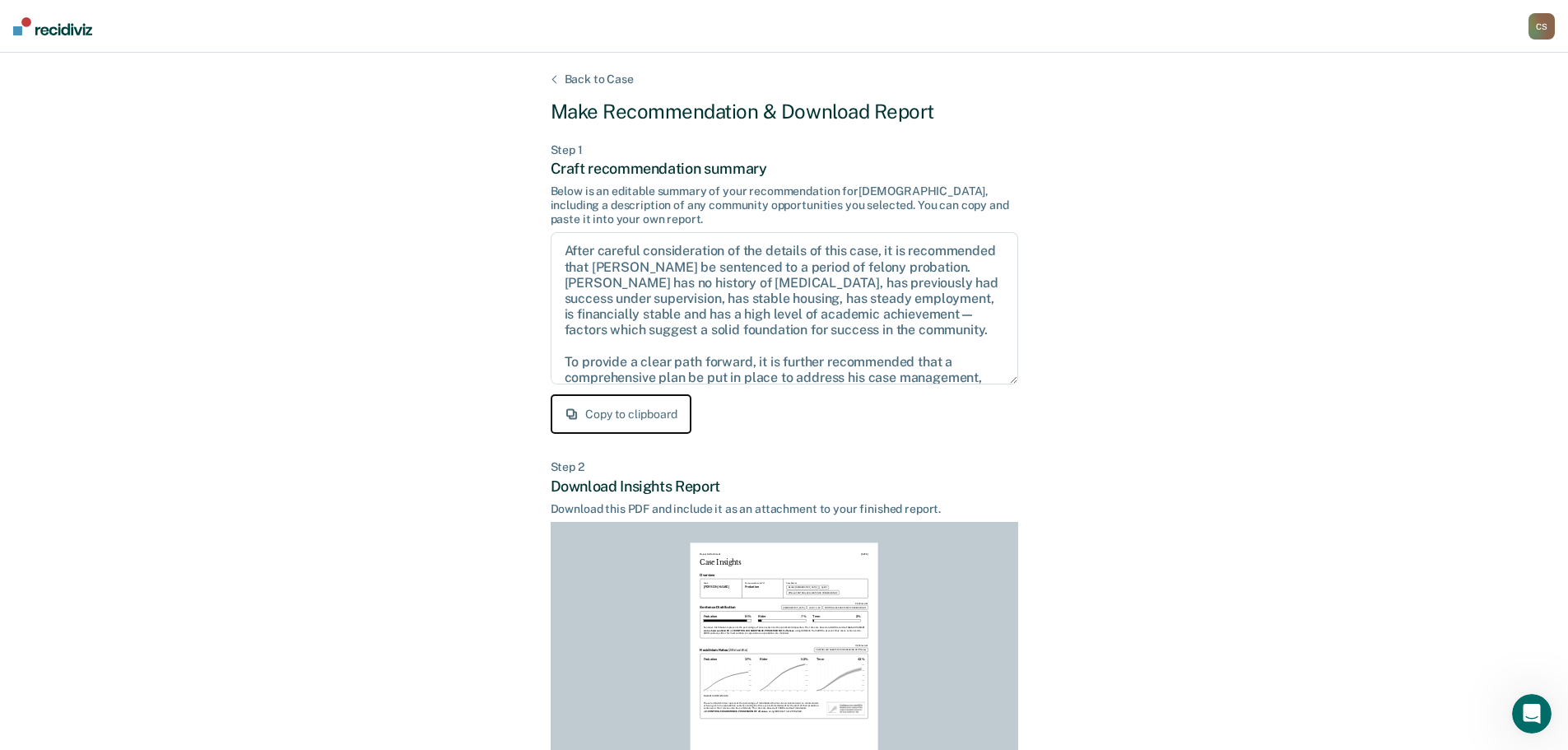
click at [613, 407] on button "Copy to clipboard" at bounding box center [621, 414] width 141 height 39
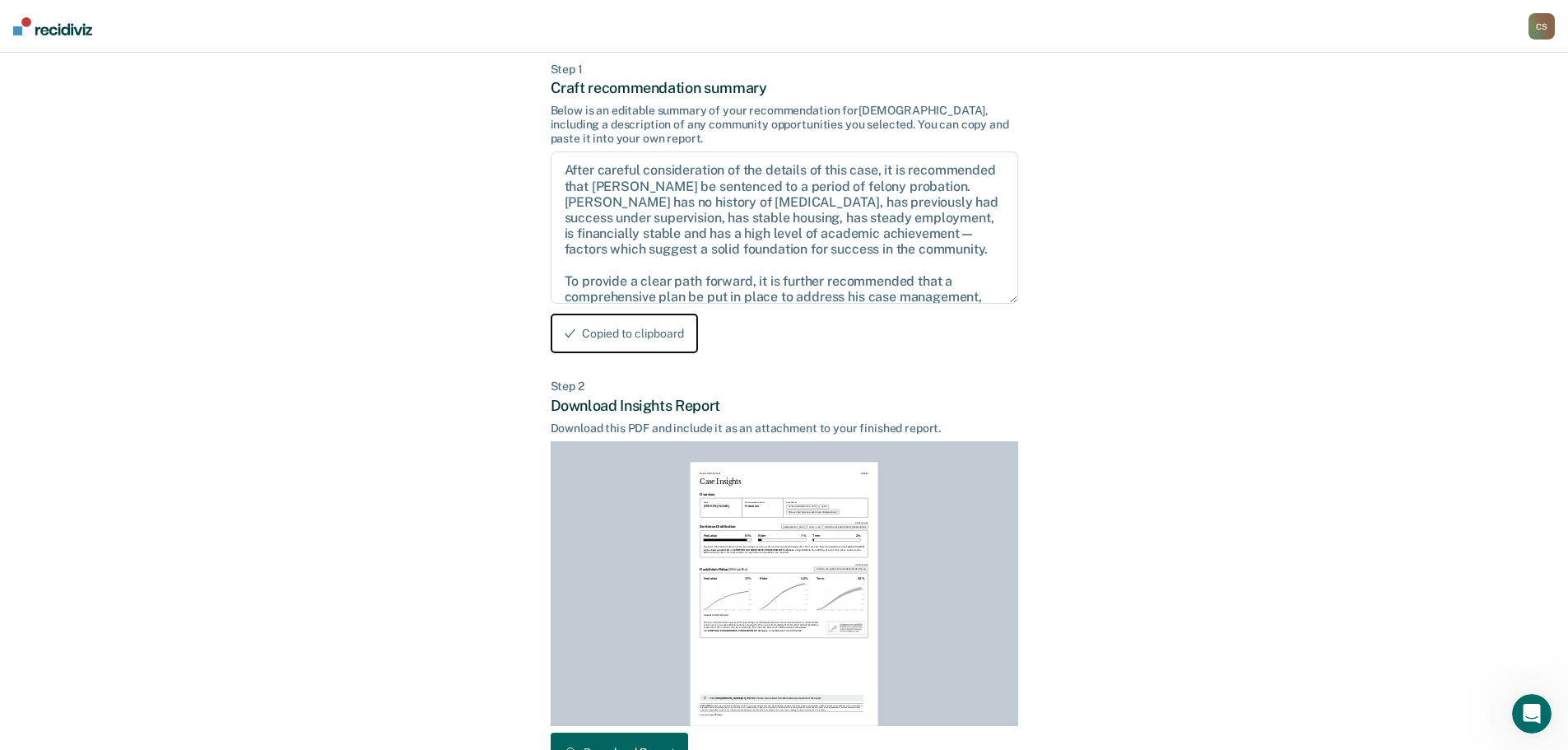
scroll to position [189, 0]
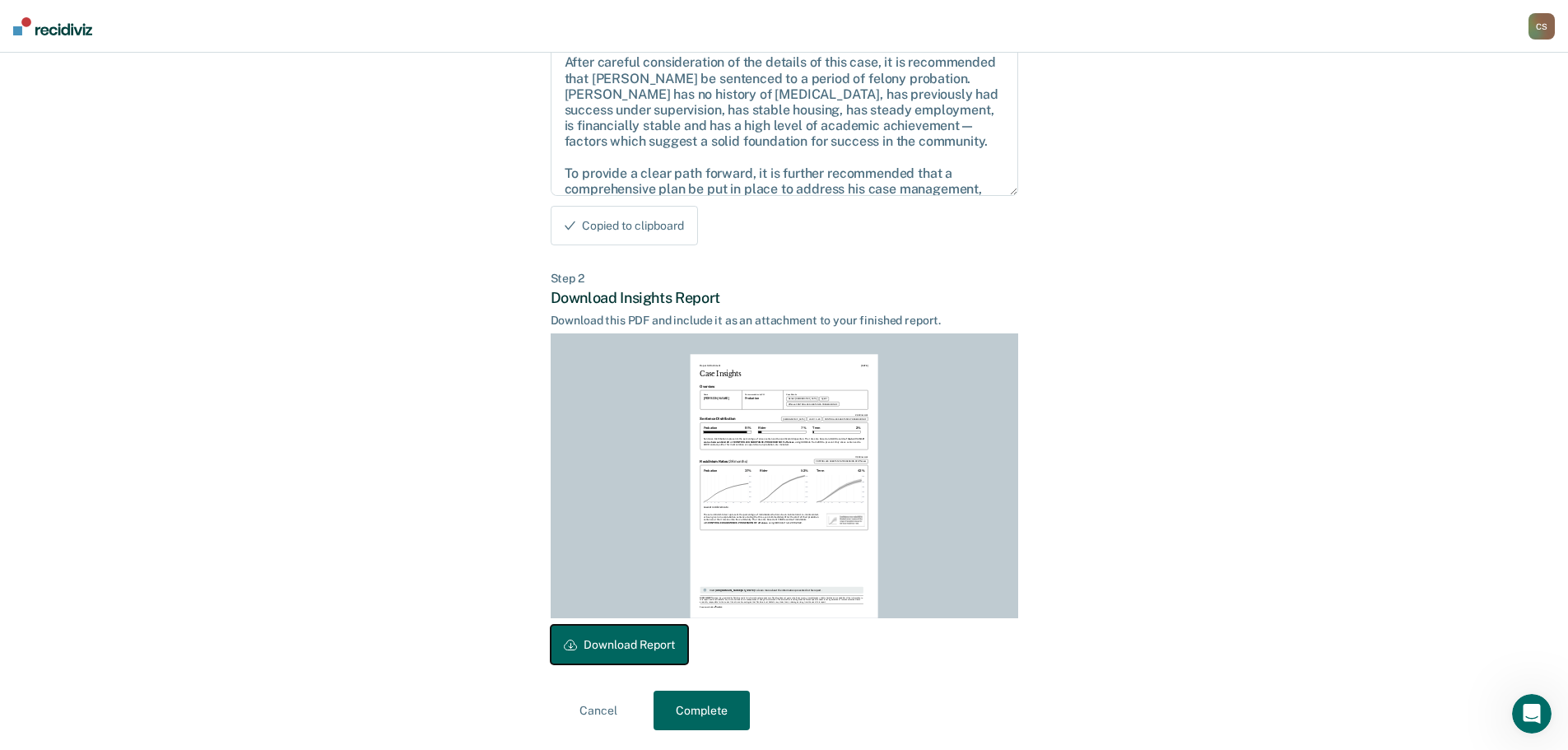
click at [630, 648] on button "Download Report" at bounding box center [619, 644] width 137 height 39
click at [739, 720] on button "Complete" at bounding box center [702, 710] width 96 height 39
